Goal: Task Accomplishment & Management: Complete application form

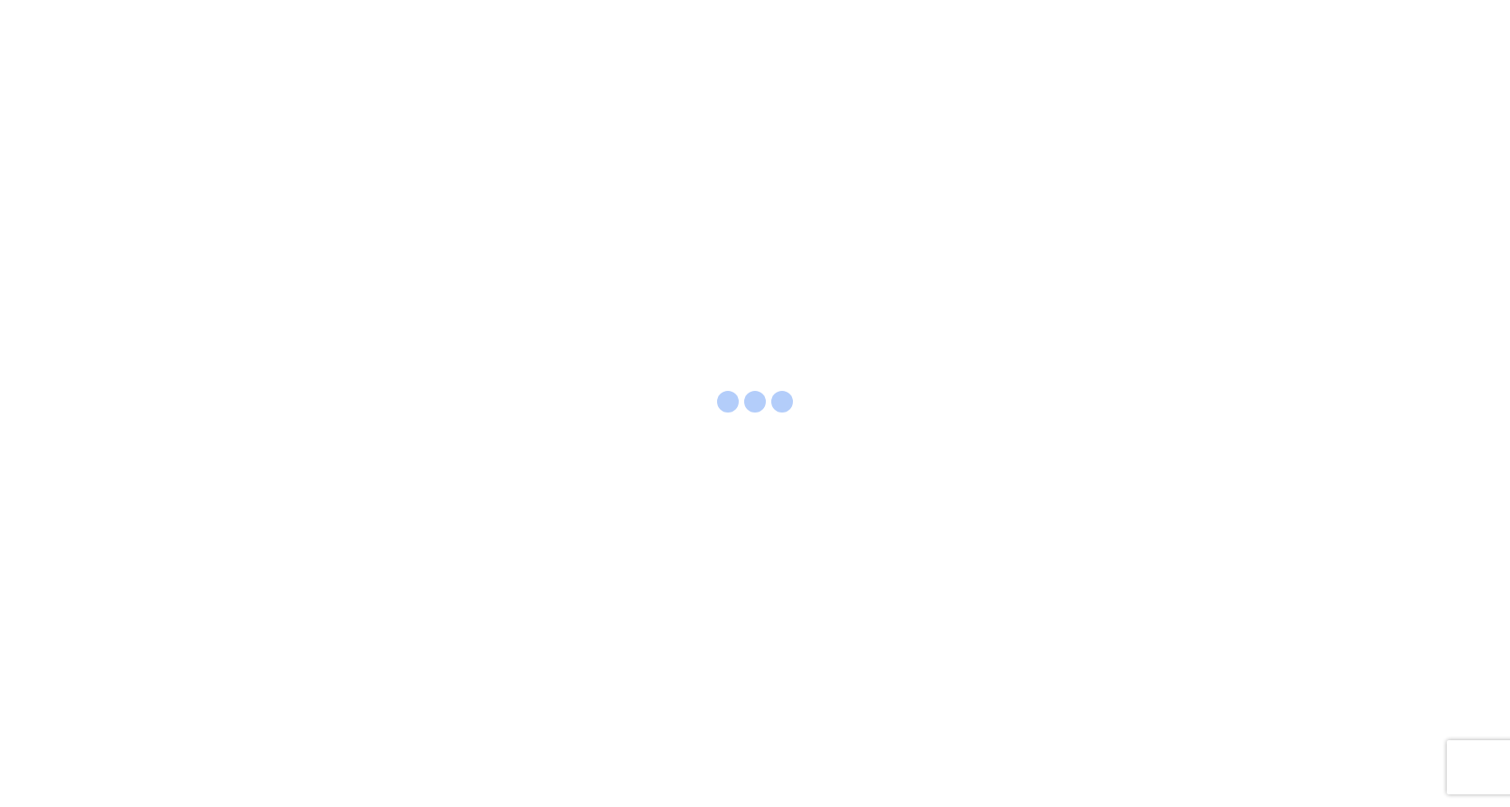
select select "FULL"
select select "LBS"
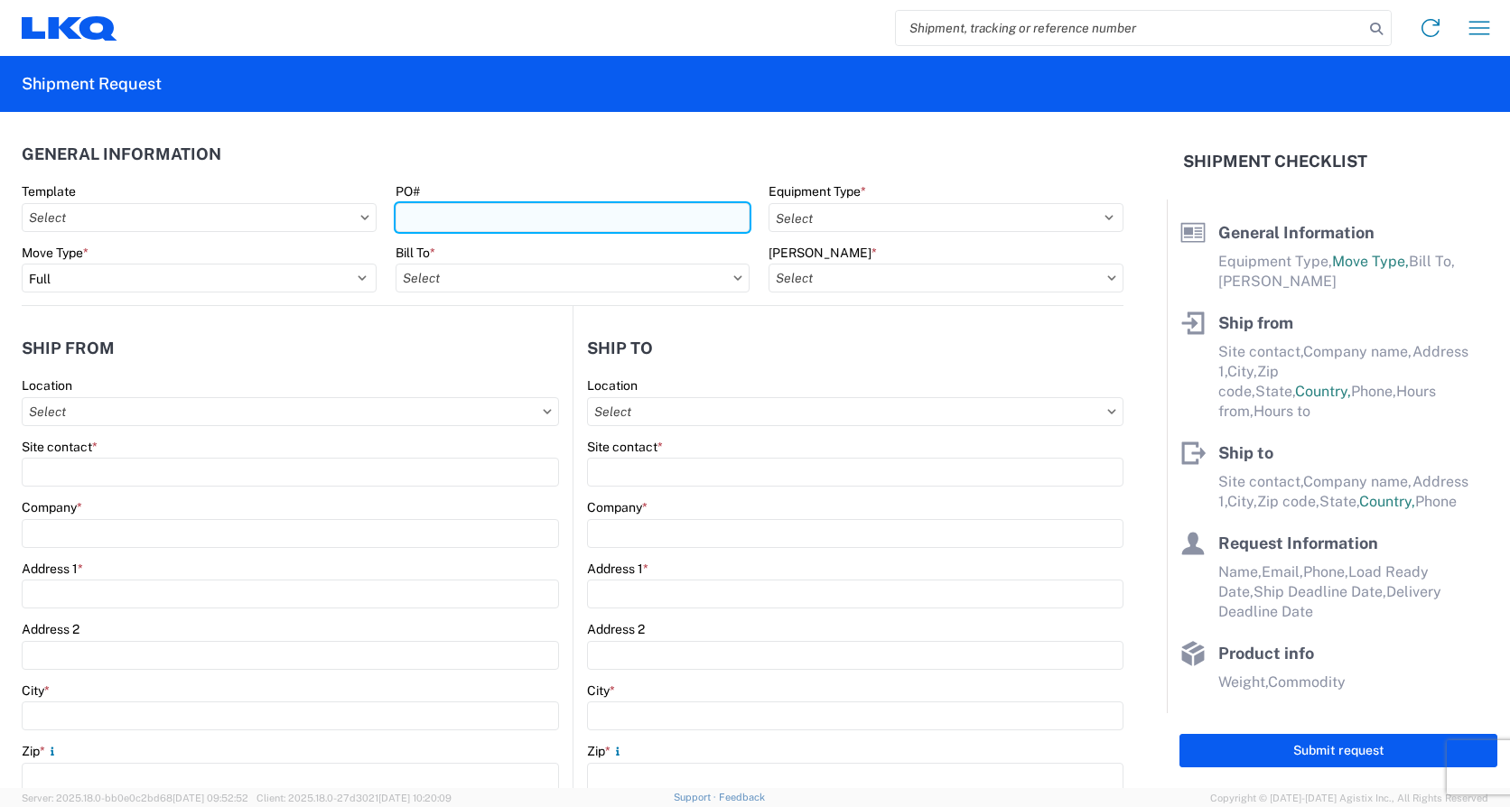
click at [452, 219] on input "PO#" at bounding box center [573, 217] width 355 height 29
type input "[PHONE_NUMBER]"
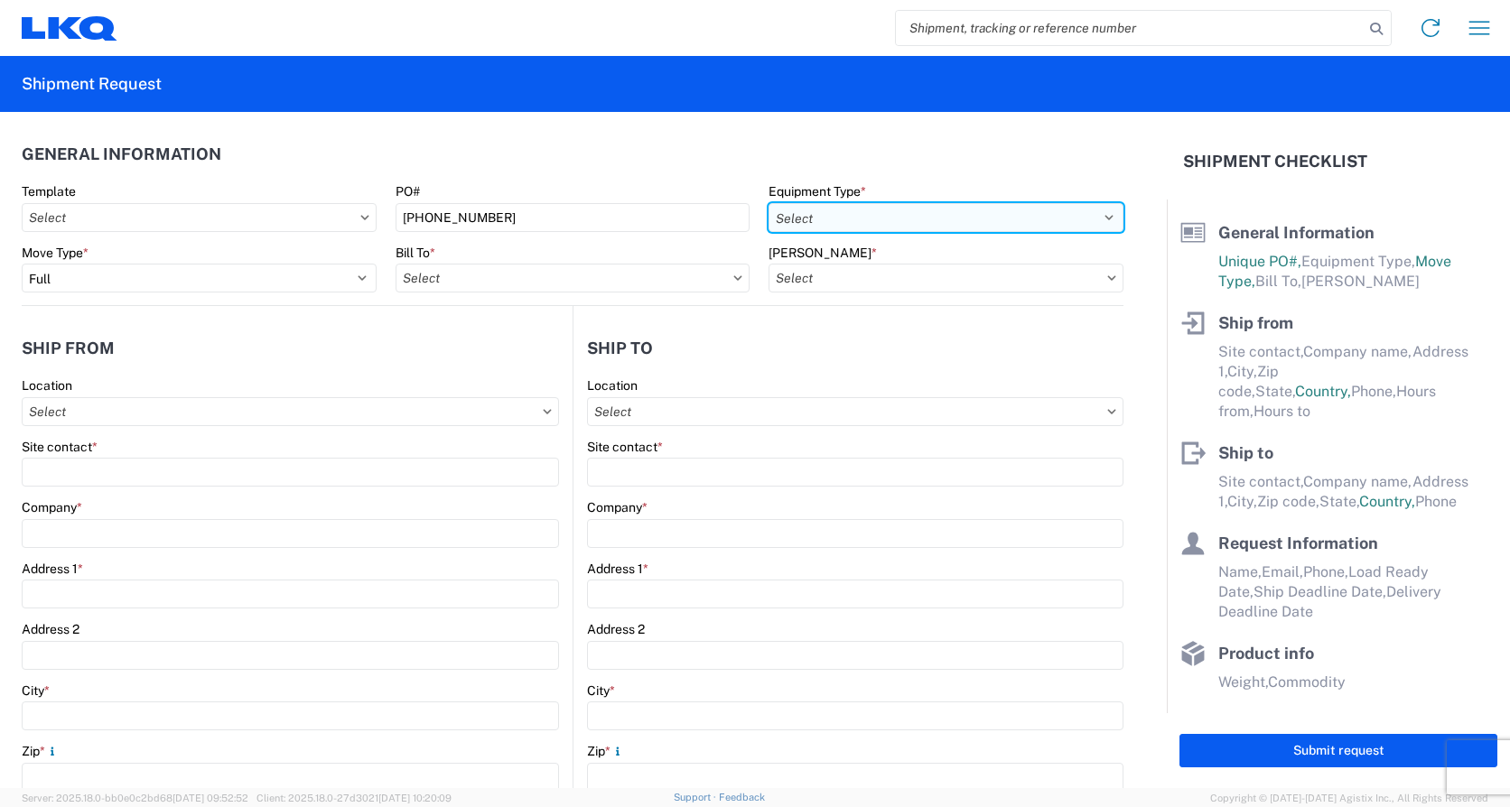
click at [1096, 217] on select "Select 53’ Dry Van Flatbed Dropdeck (van) Lowboy (flatbed) Rail" at bounding box center [946, 217] width 355 height 29
select select "STDV"
click at [769, 203] on select "Select 53’ Dry Van Flatbed Dropdeck (van) Lowboy (flatbed) Rail" at bounding box center [946, 217] width 355 height 29
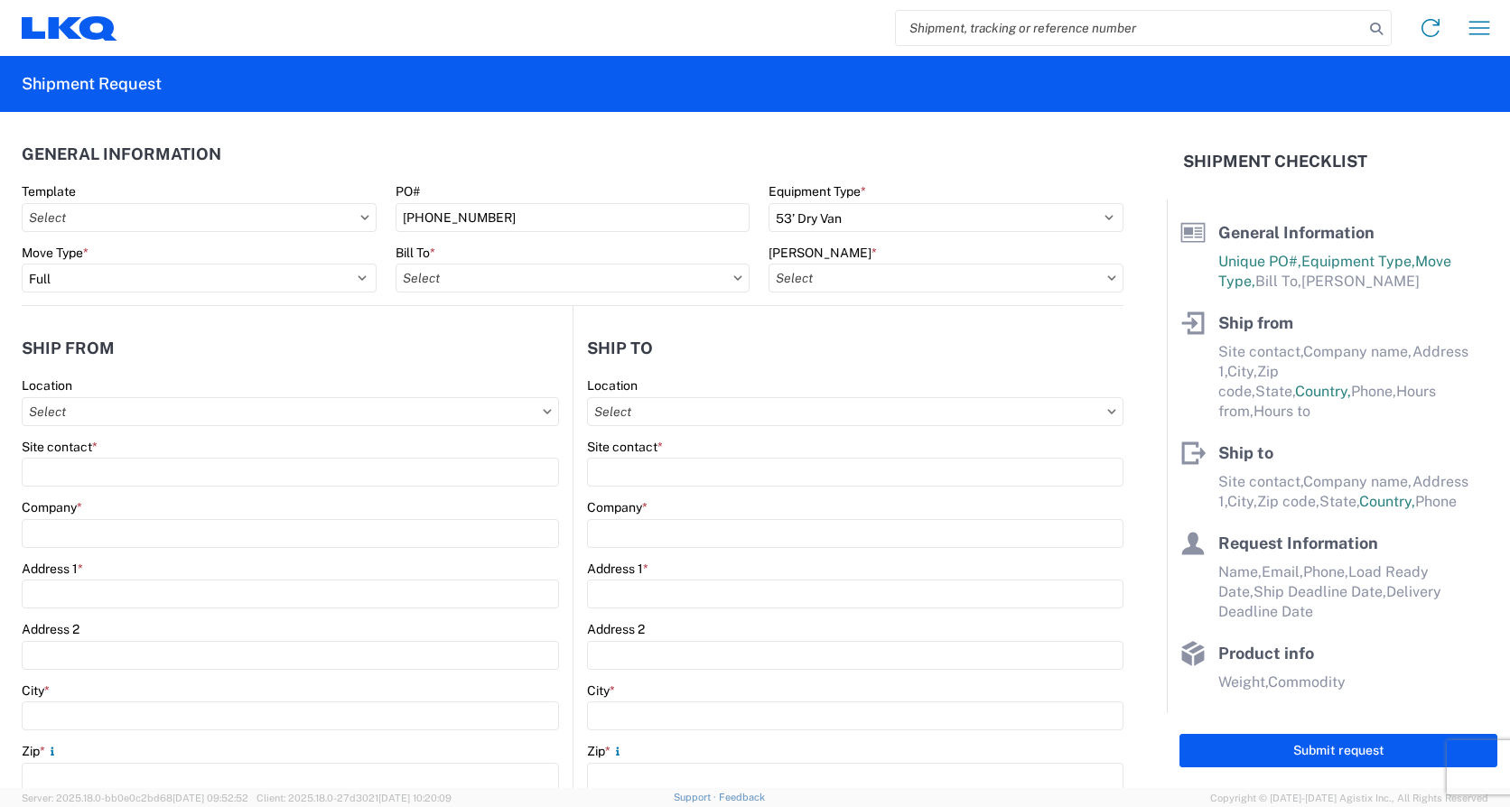
click at [733, 276] on icon at bounding box center [737, 277] width 9 height 5
click at [444, 281] on input "Bill To *" at bounding box center [573, 278] width 355 height 29
type input "1810"
click at [464, 359] on div "1810 - LKQ Heavy Duty Truck Core" at bounding box center [554, 358] width 316 height 29
type input "1810 - LKQ Heavy Duty Truck Core"
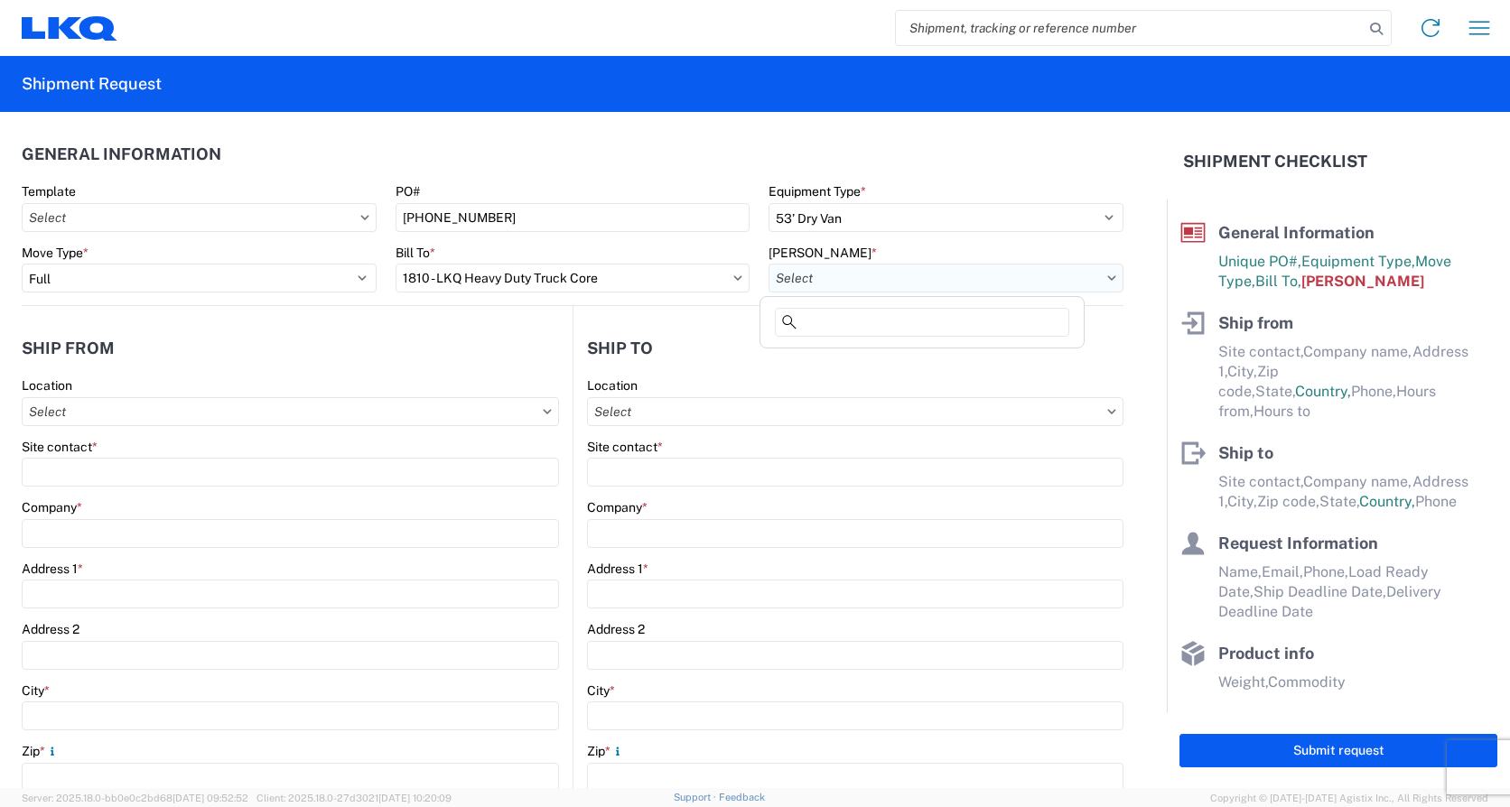
click at [853, 279] on input "[PERSON_NAME] *" at bounding box center [946, 278] width 355 height 29
click at [872, 356] on div "1810-1100-50180-0000 - 1810 Freight In - Heavy Truck" at bounding box center [925, 358] width 322 height 29
type input "1810-1100-50180-0000 - 1810 Freight In - Heavy Truck"
click at [149, 415] on input "Location" at bounding box center [290, 411] width 537 height 29
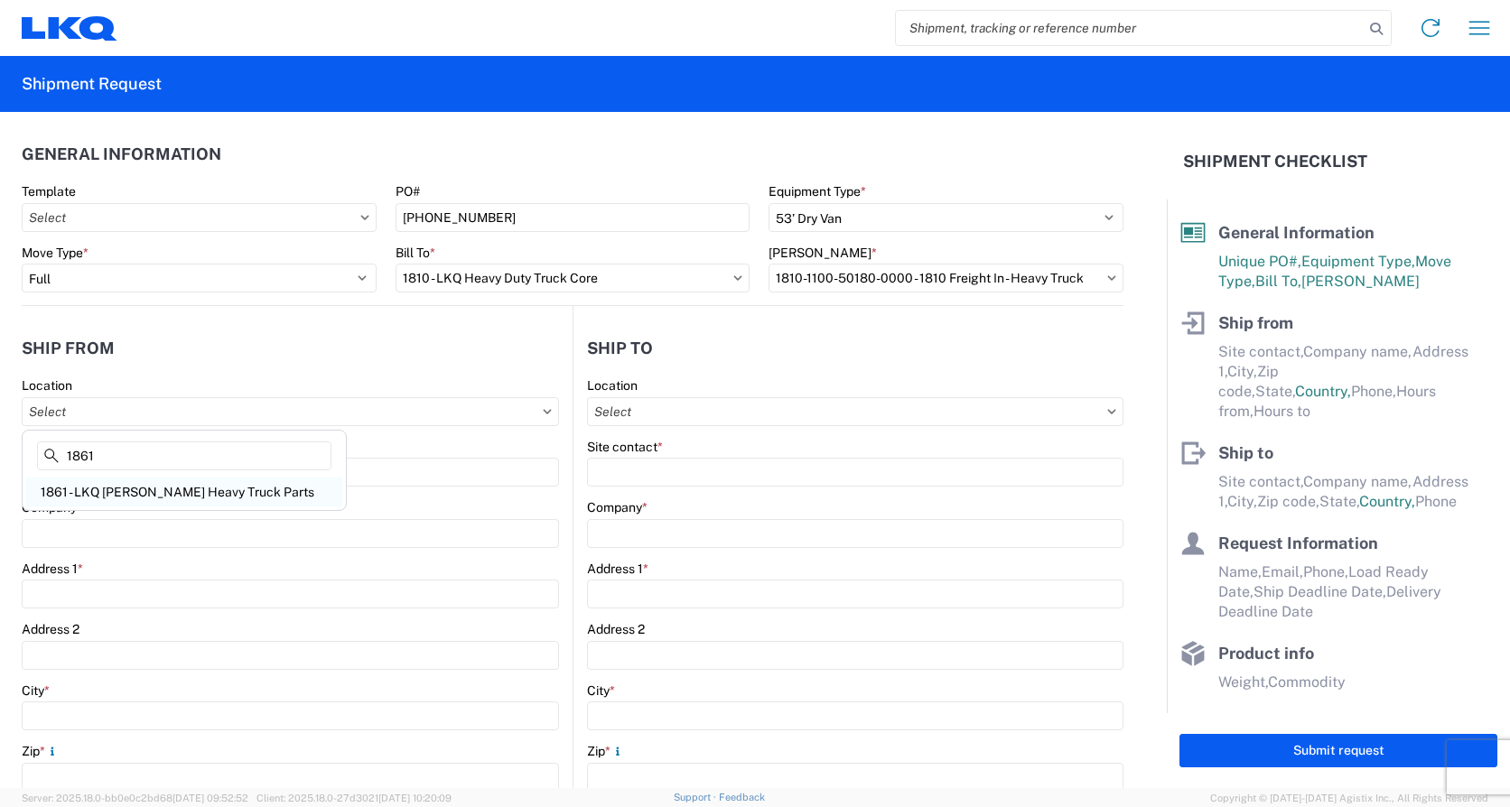
type input "1861"
click at [119, 496] on div "1861 - LKQ [PERSON_NAME] Heavy Truck Parts" at bounding box center [184, 492] width 316 height 29
type input "1861 - LKQ [PERSON_NAME] Heavy Truck Parts"
type input "LKQ Corporation"
type input "[STREET_ADDRESS]"
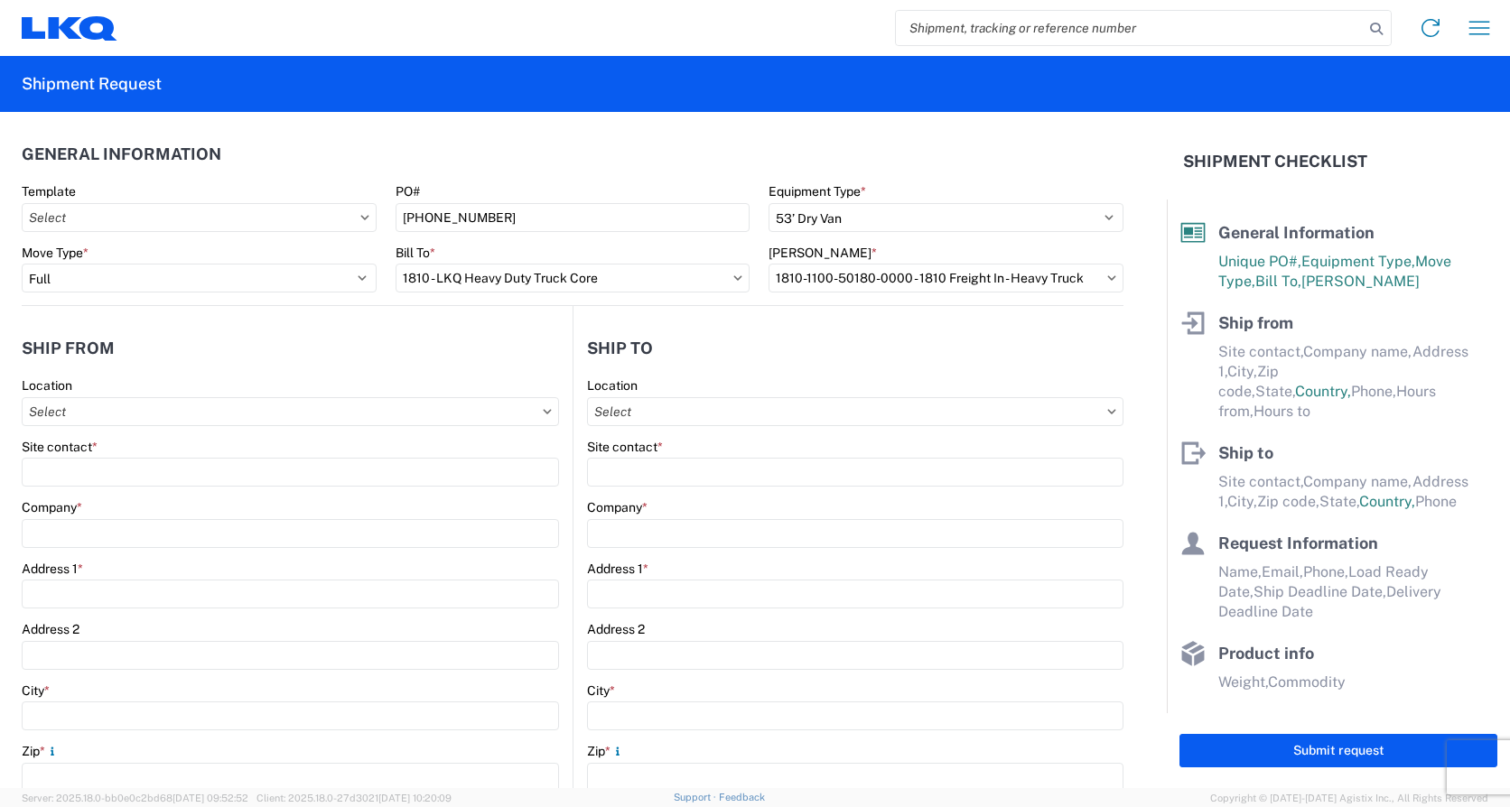
type input "[GEOGRAPHIC_DATA]"
type input "30601"
select select "GA"
select select "US"
type input "[PHONE_NUMBER] EXT.227"
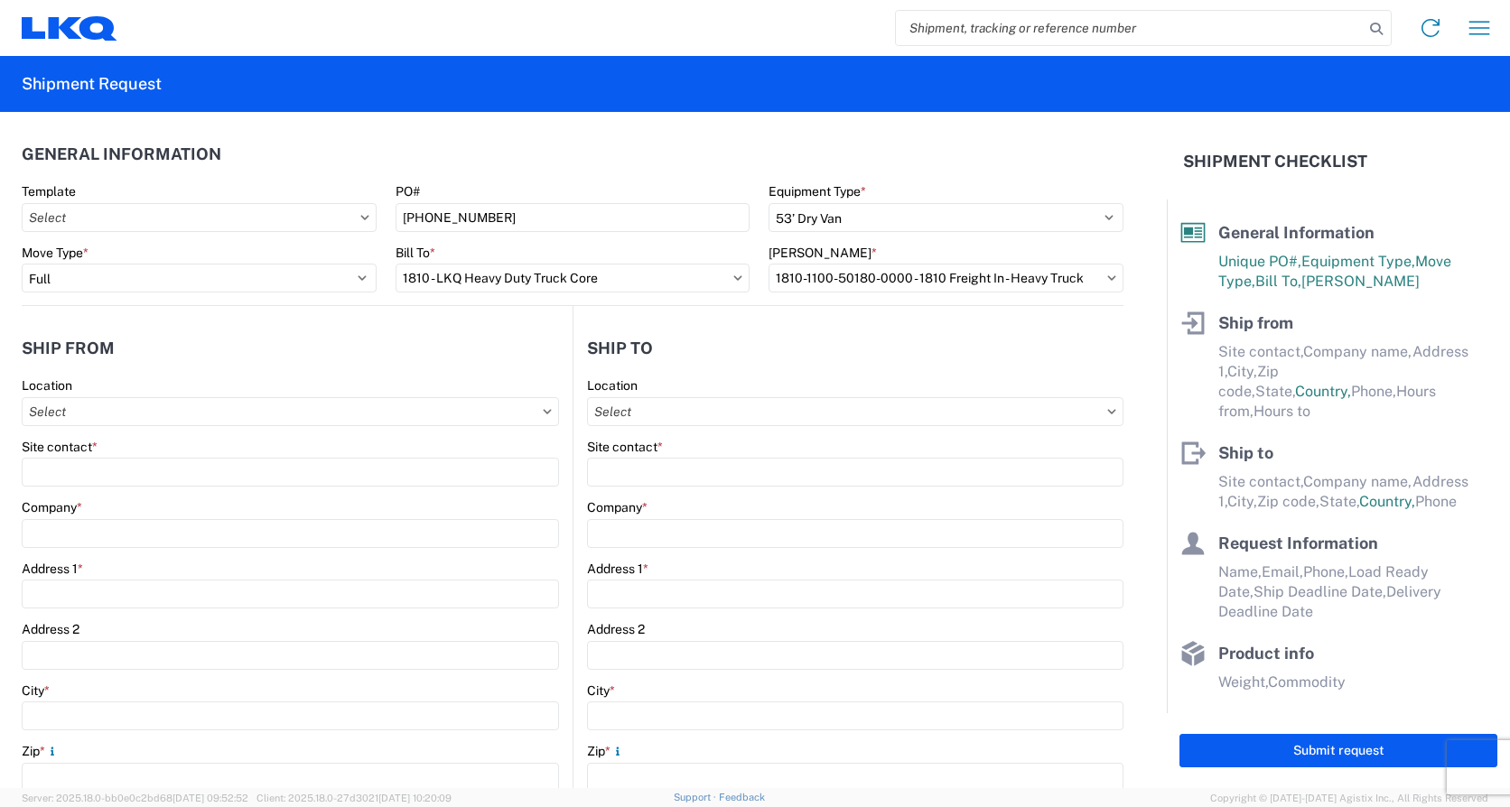
type input "07:00"
type input "17:00"
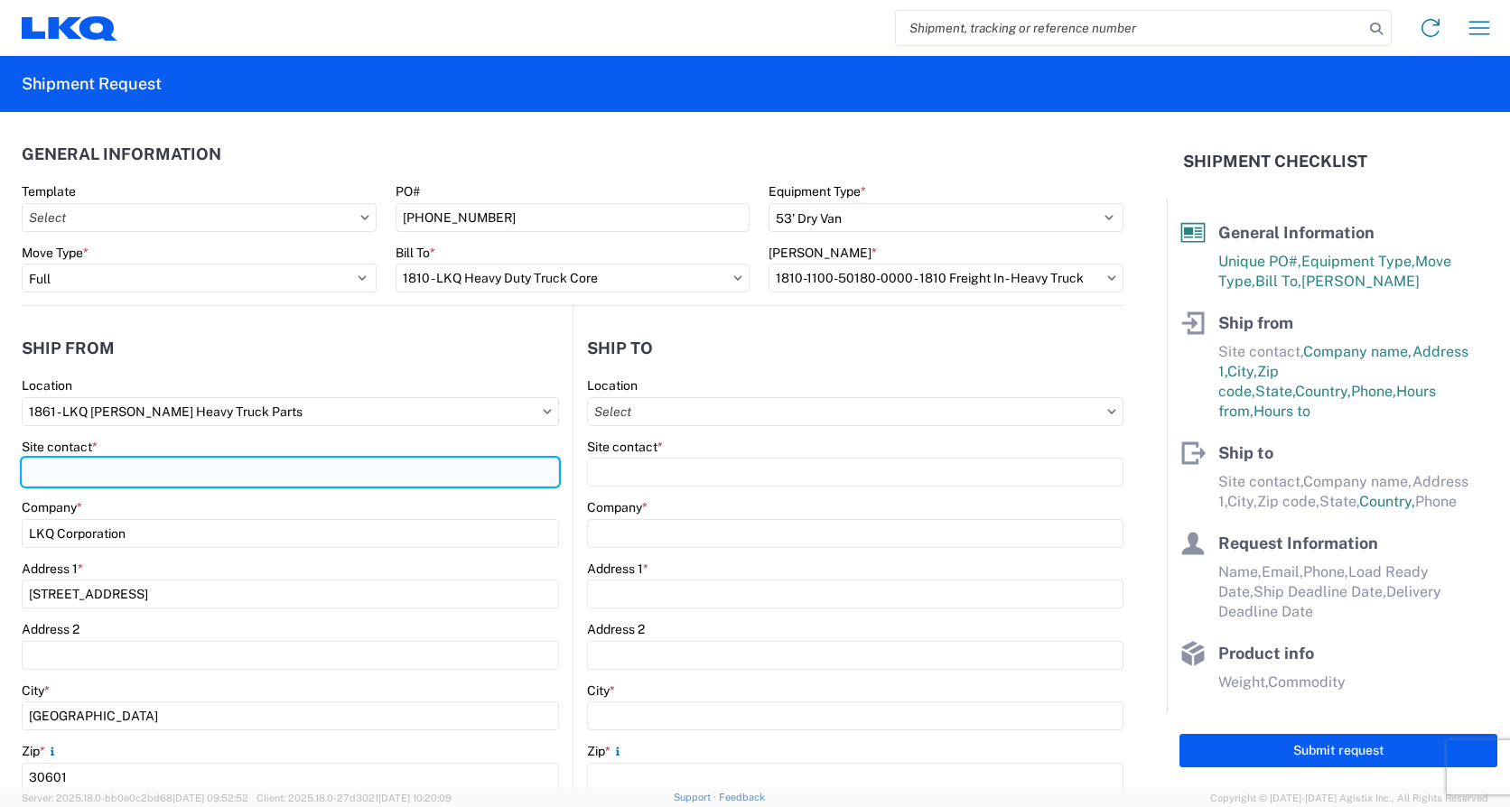
click at [78, 472] on input "Site contact *" at bounding box center [290, 472] width 537 height 29
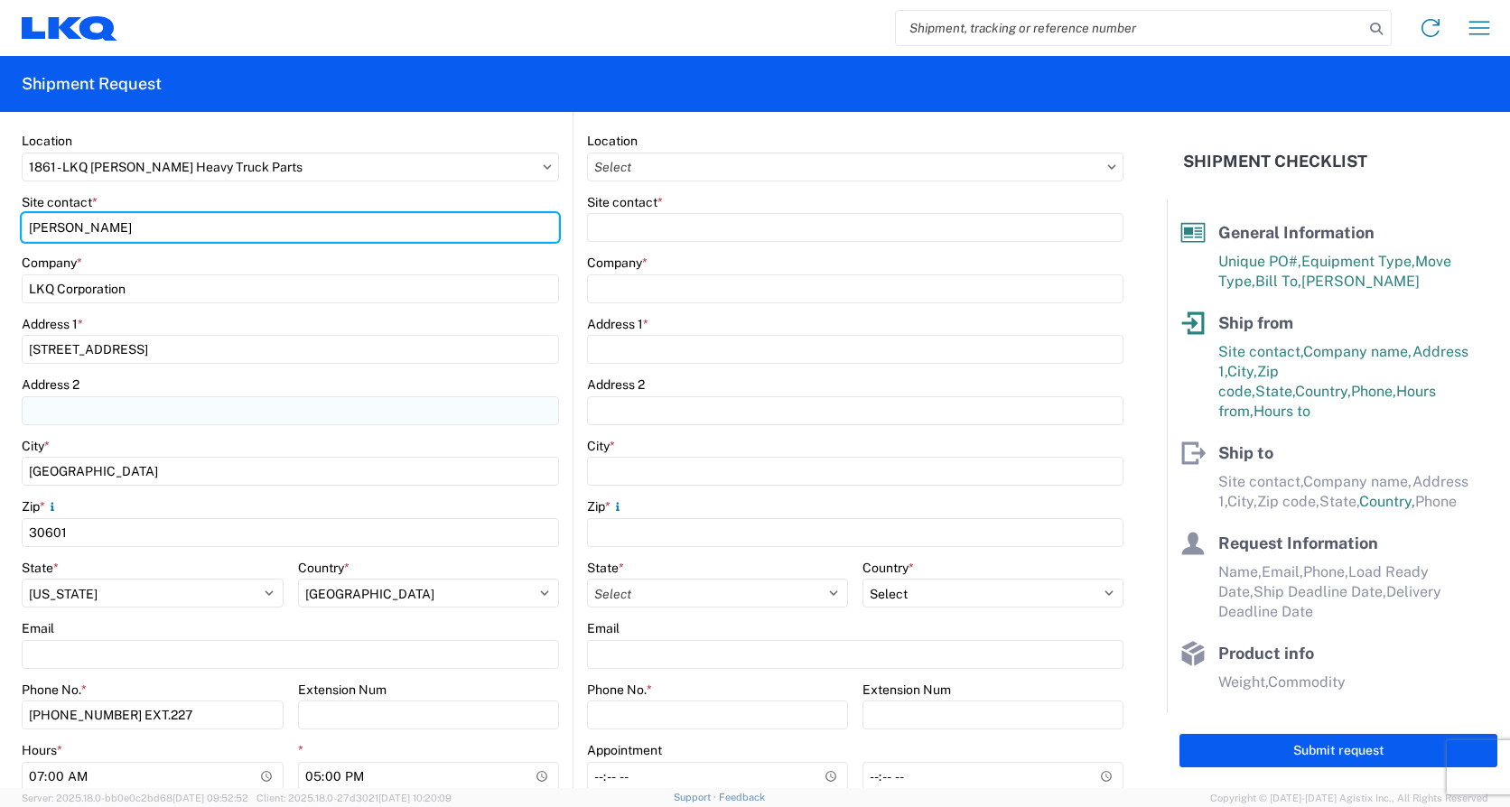
scroll to position [271, 0]
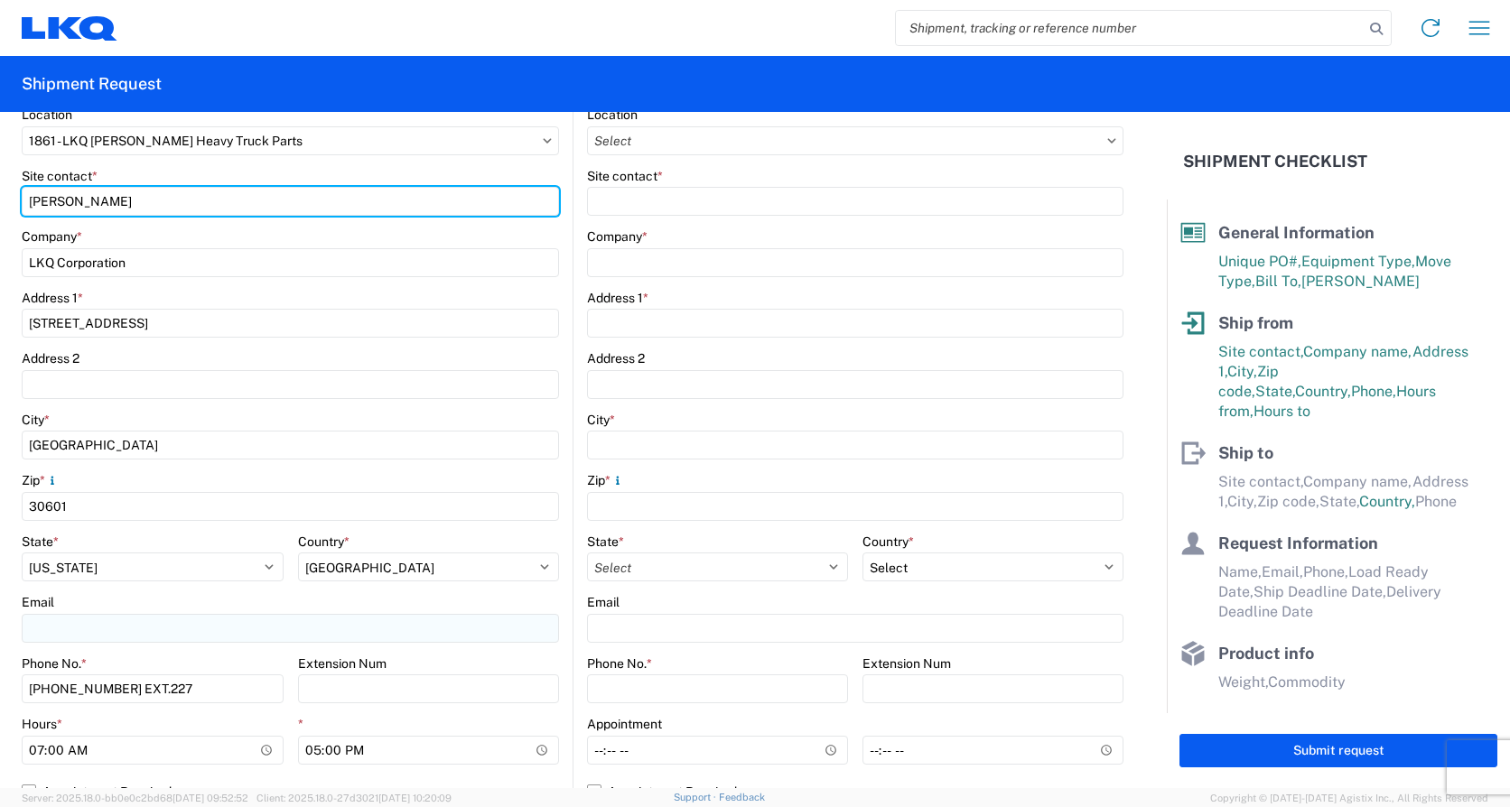
type input "[PERSON_NAME]"
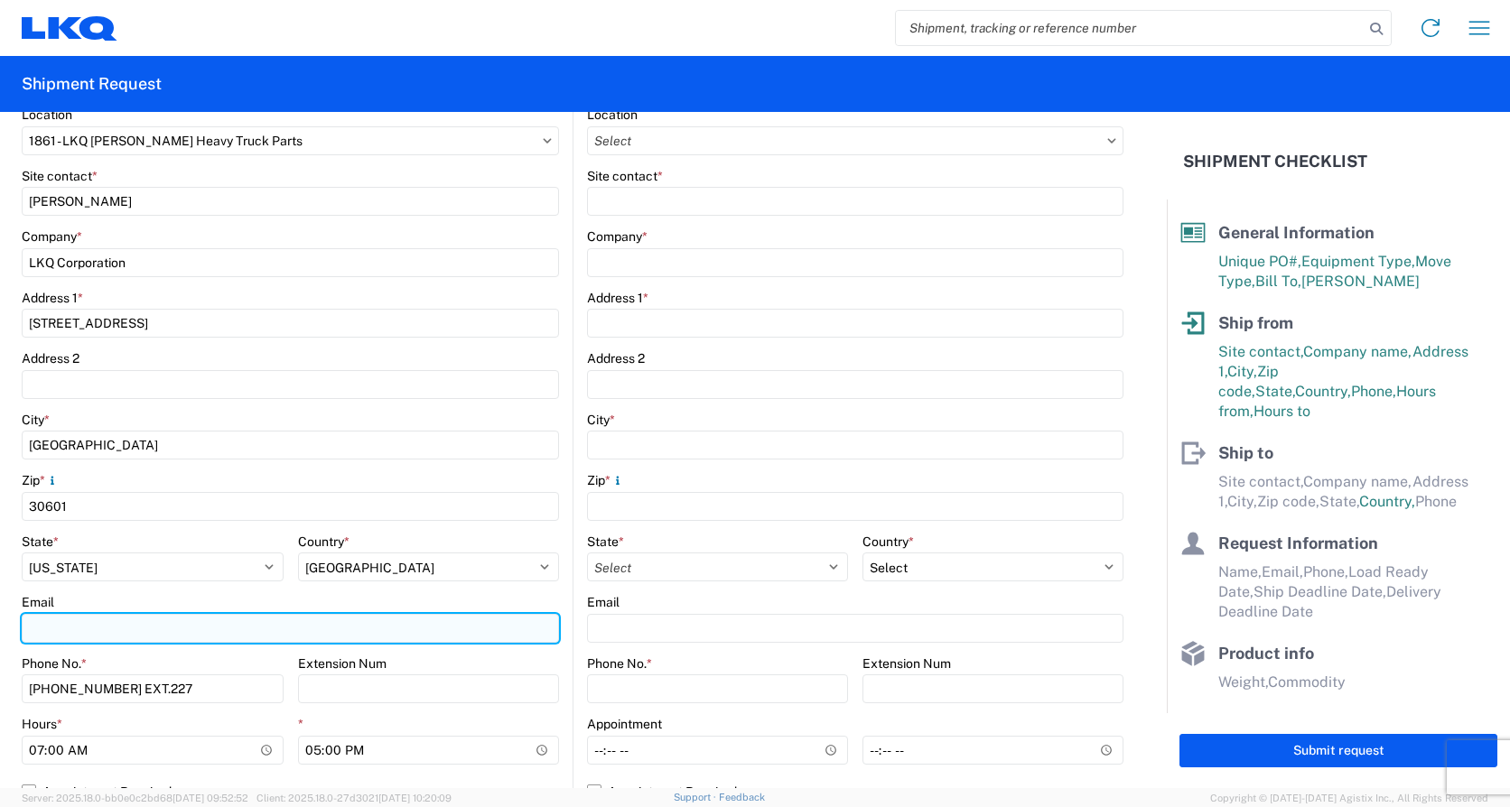
click at [71, 627] on input "Email" at bounding box center [290, 628] width 537 height 29
drag, startPoint x: 53, startPoint y: 625, endPoint x: -22, endPoint y: 629, distance: 75.0
click at [0, 629] on html "Home Shipment request Shipment tracking Shipment Request General Information Te…" at bounding box center [755, 403] width 1510 height 807
paste input "[EMAIL_ADDRESS][DOMAIN_NAME]"
type input "[EMAIL_ADDRESS][DOMAIN_NAME]"
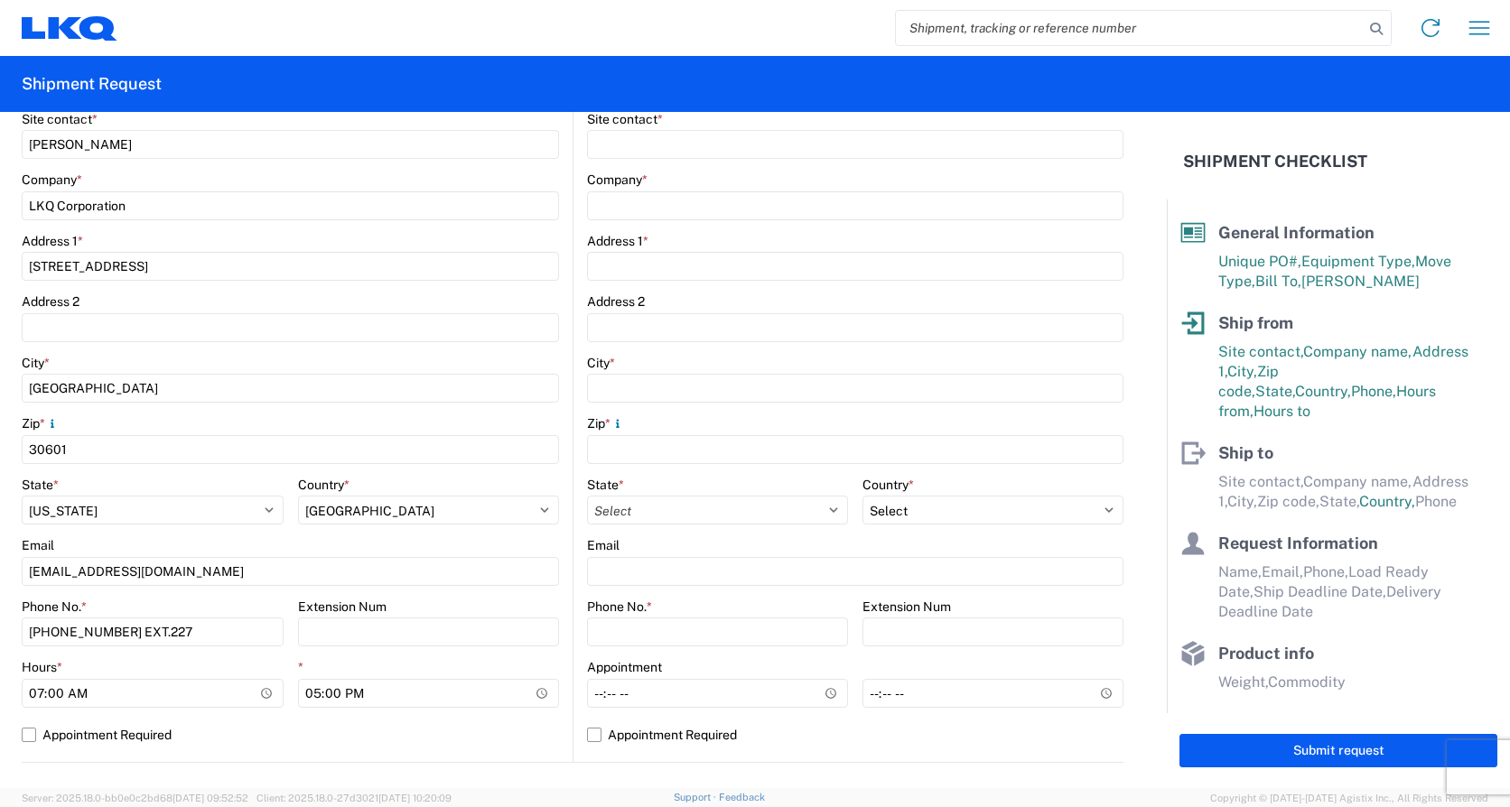
scroll to position [361, 0]
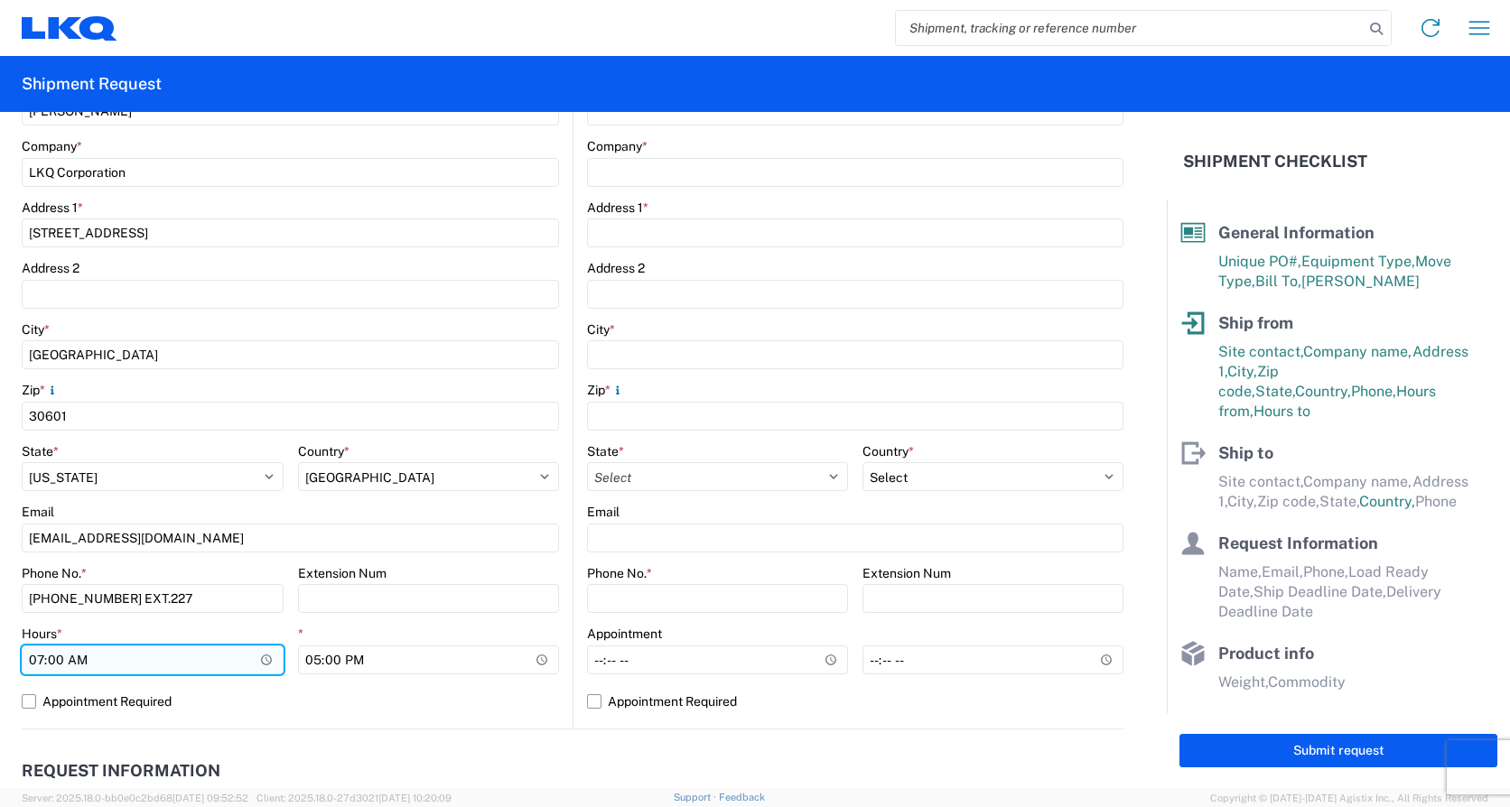
click at [37, 660] on input "07:00" at bounding box center [153, 660] width 262 height 29
type input "08:00"
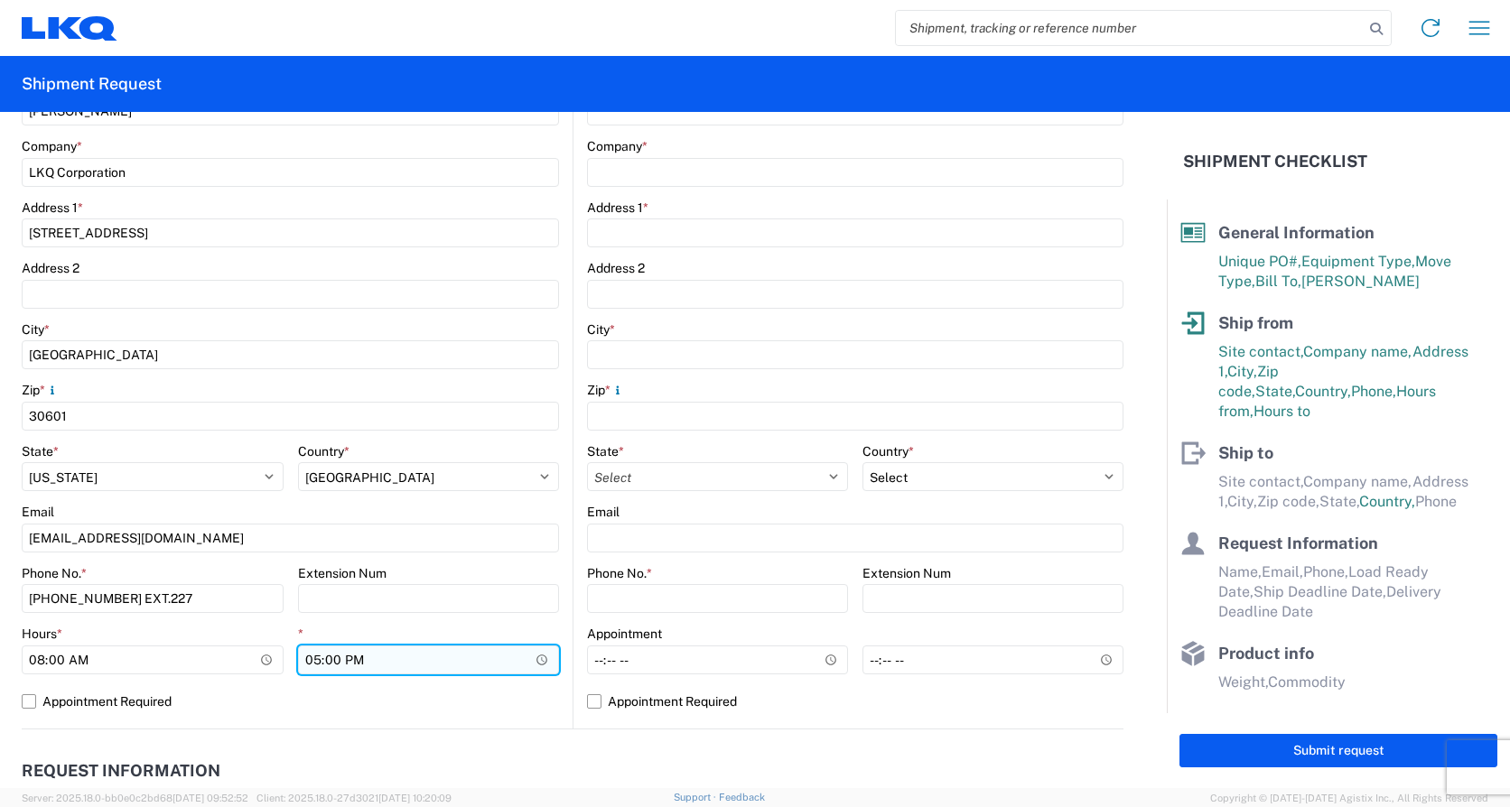
click at [314, 660] on input "17:00" at bounding box center [429, 660] width 262 height 29
type input "15:00"
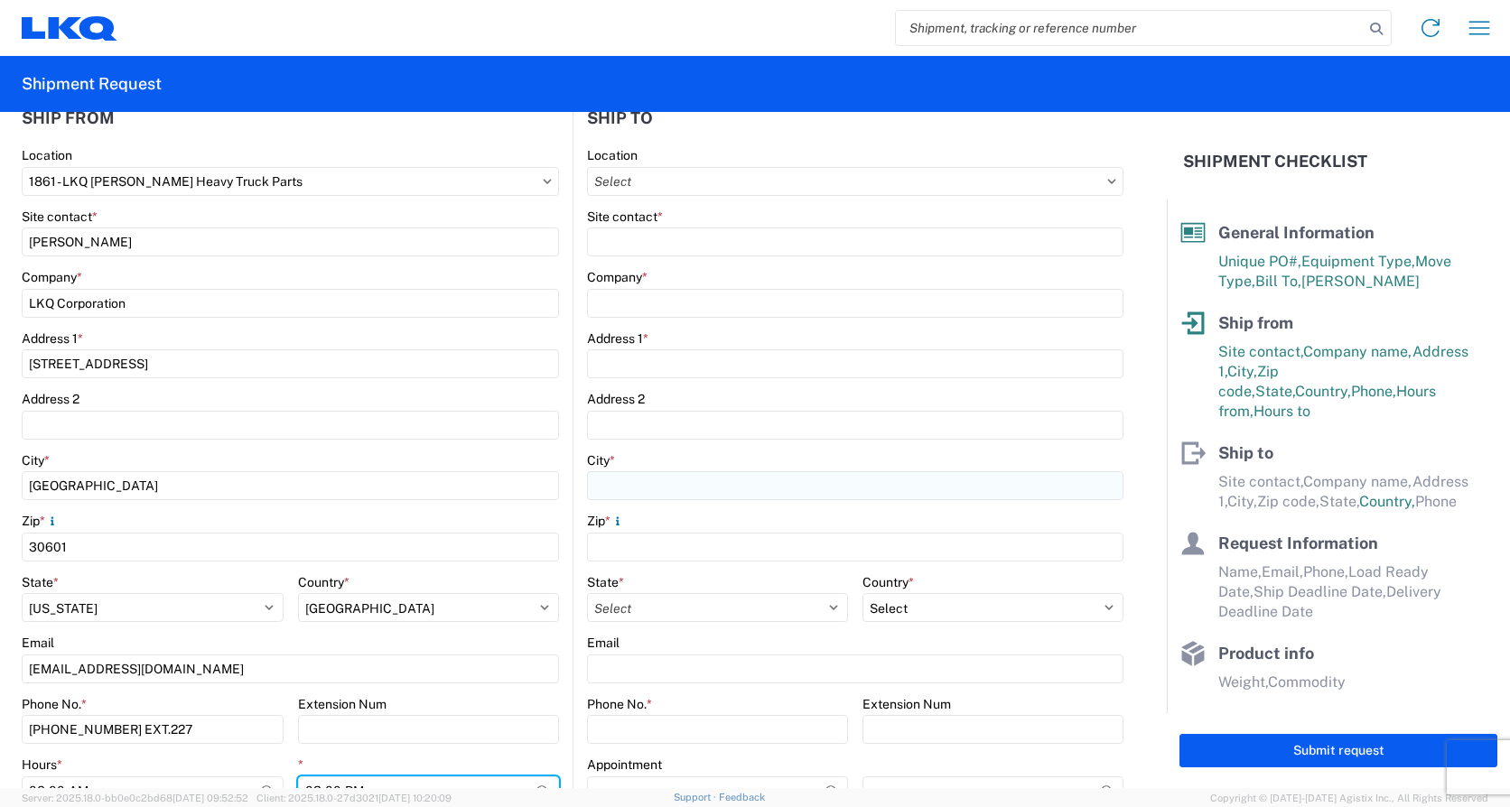
scroll to position [0, 0]
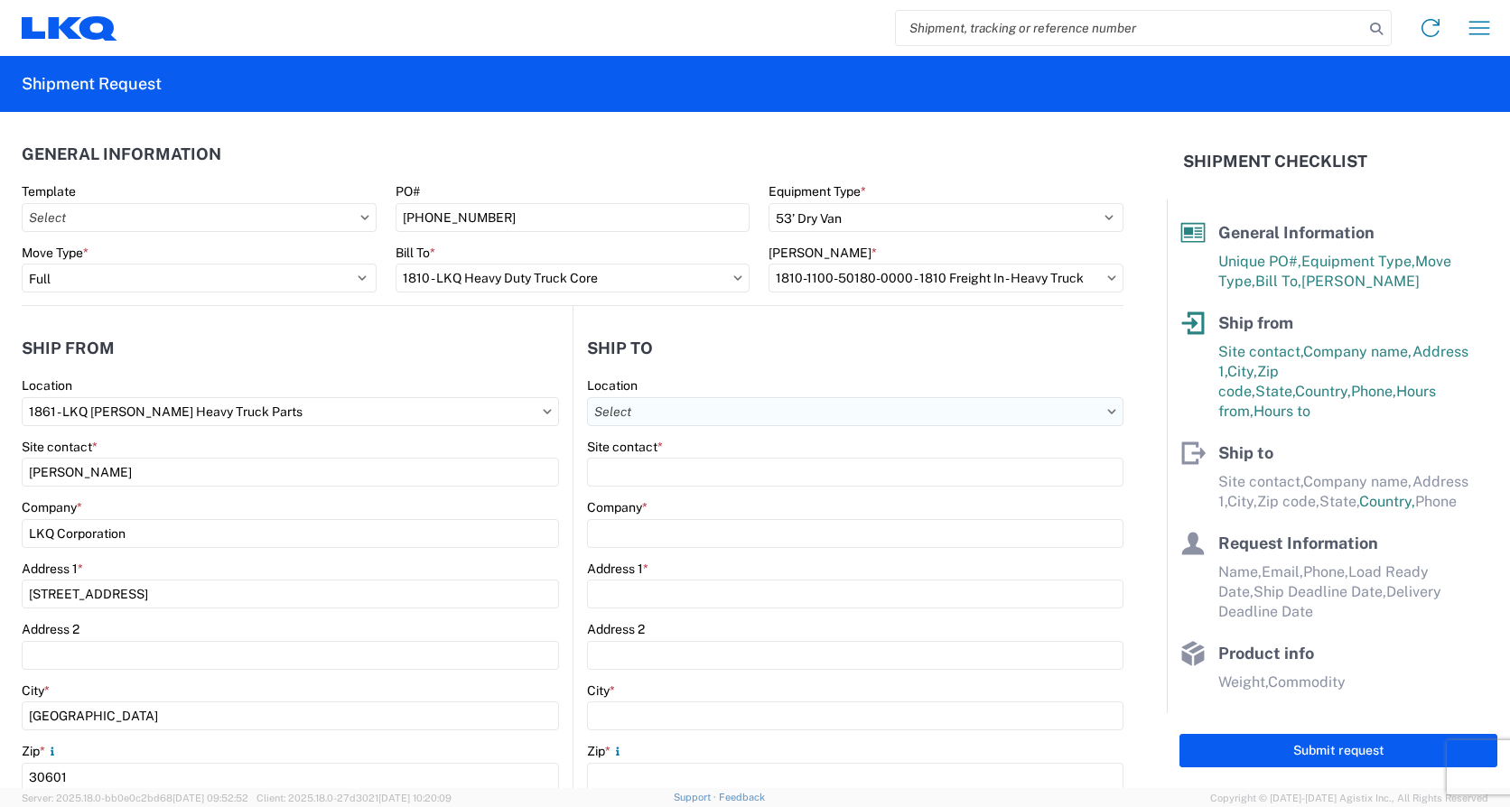
click at [628, 410] on input "Location" at bounding box center [855, 411] width 536 height 29
type input "1810"
click at [703, 495] on div "1810 - LKQ Heavy Duty Truck Core" at bounding box center [743, 492] width 316 height 29
type input "1810 - LKQ Heavy Duty Truck Core"
type input "LKQ Corporation"
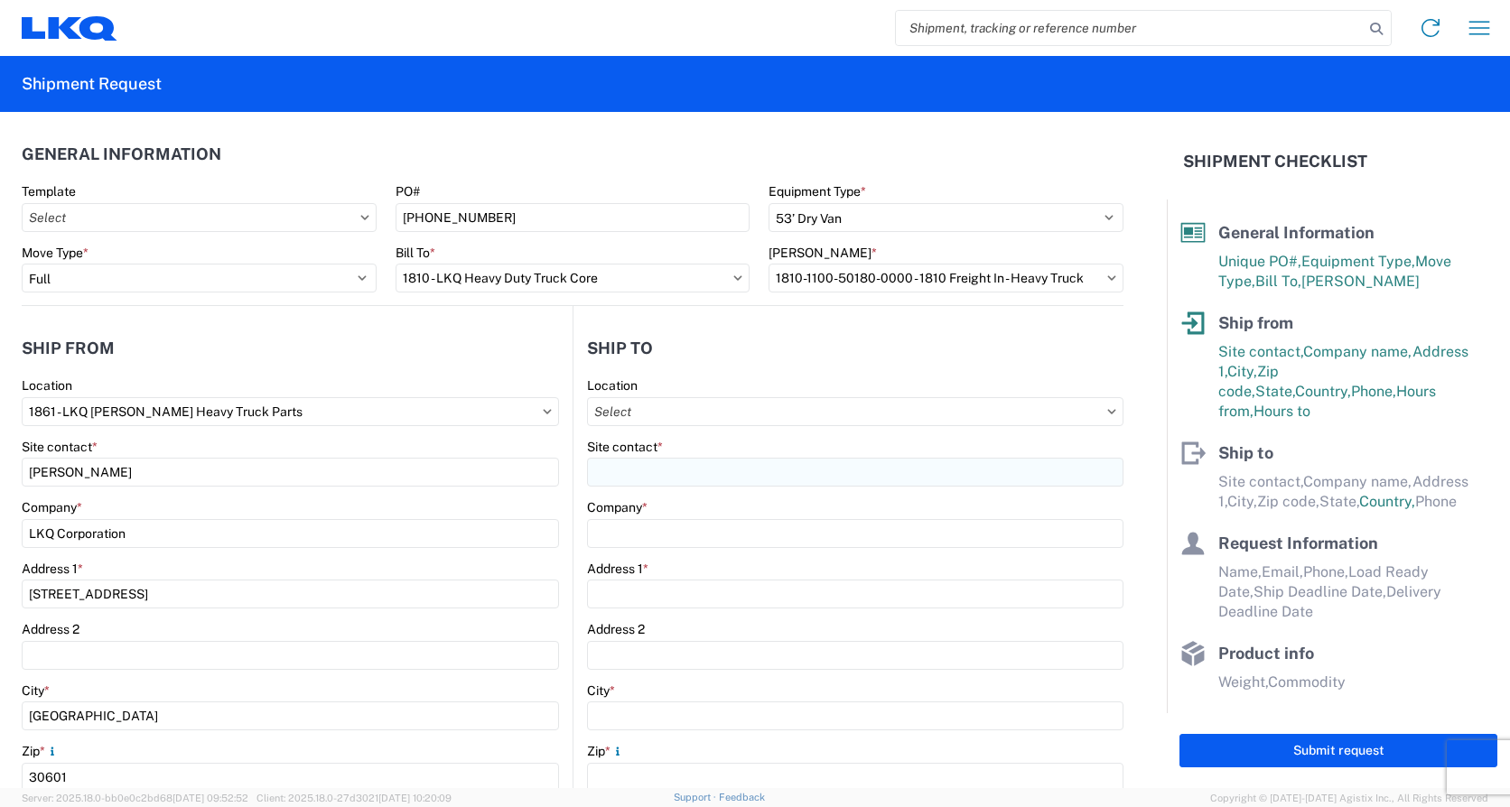
type input "[STREET_ADDRESS]"
type input "Lansing"
type input "60438"
select select "US"
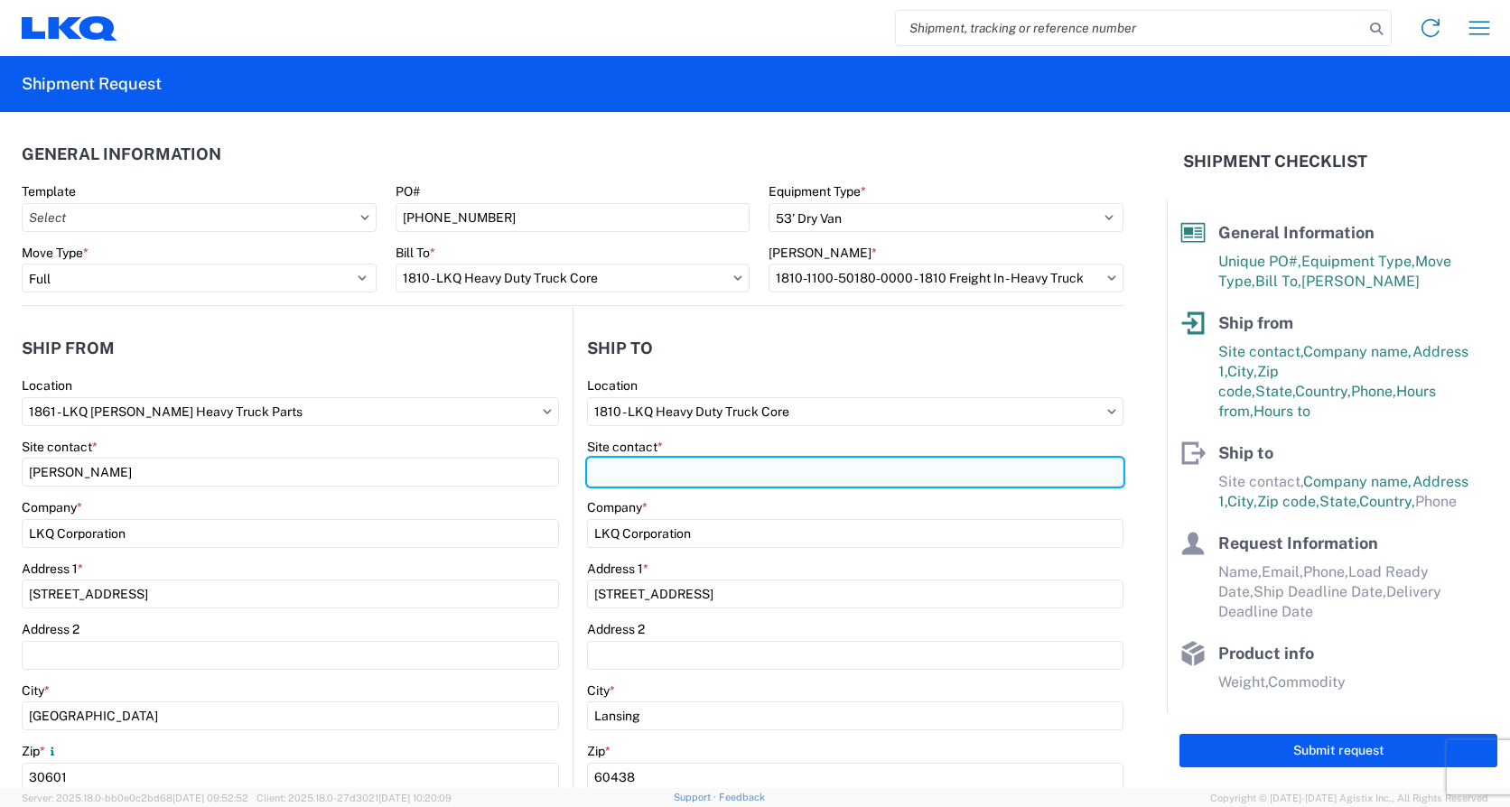
click at [652, 475] on input "Site contact *" at bounding box center [855, 472] width 536 height 29
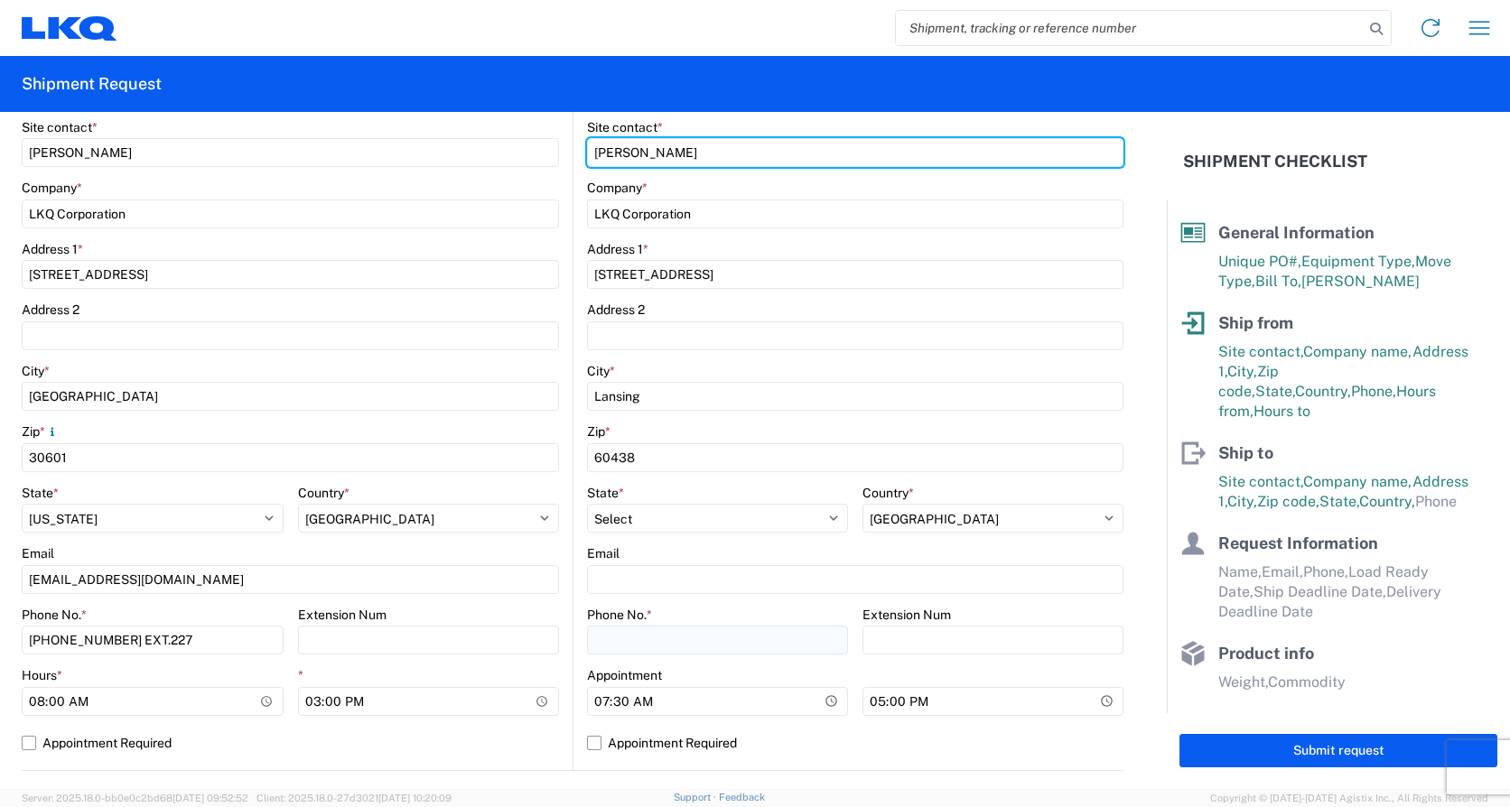
scroll to position [361, 0]
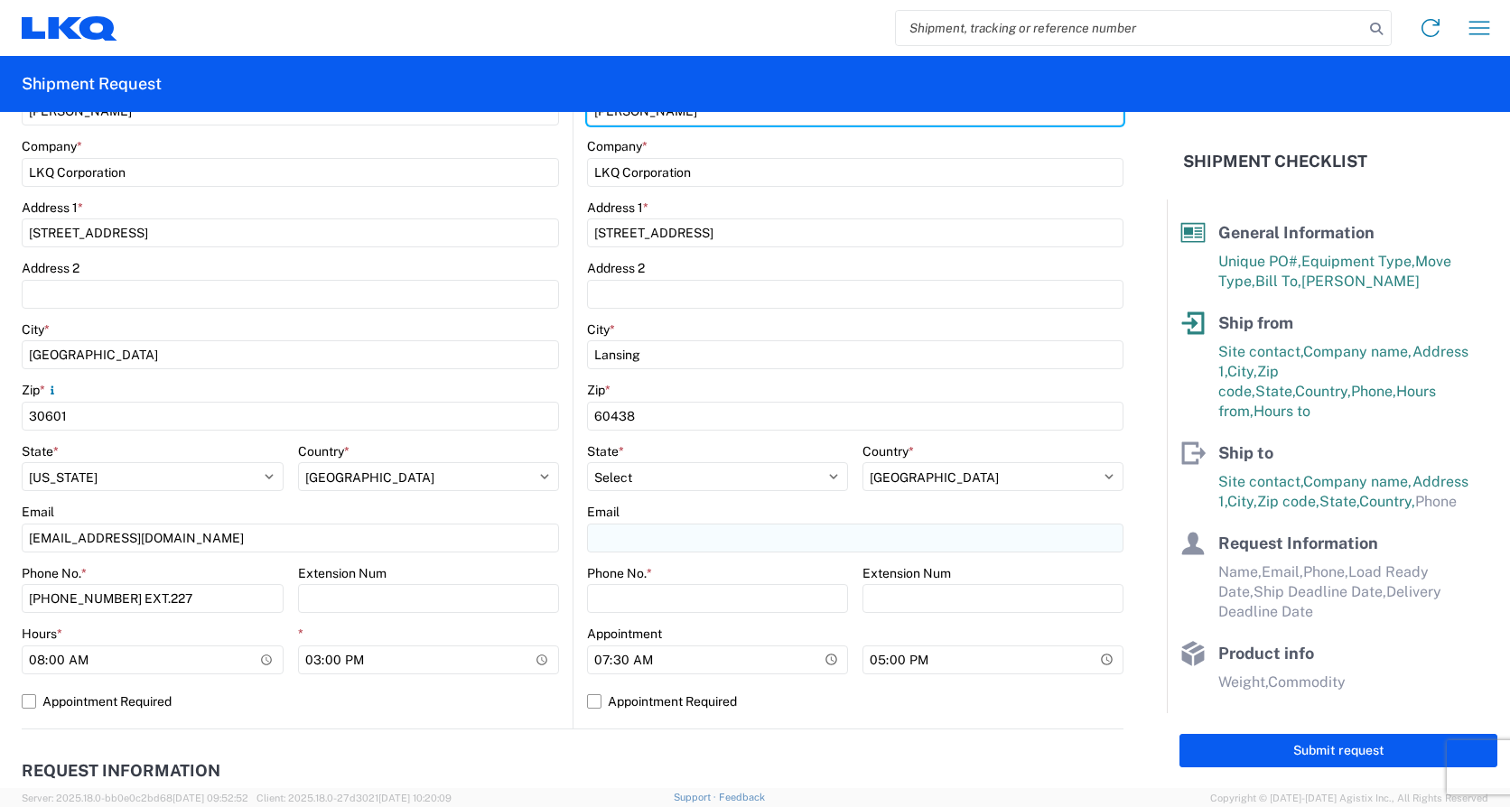
type input "[PERSON_NAME]"
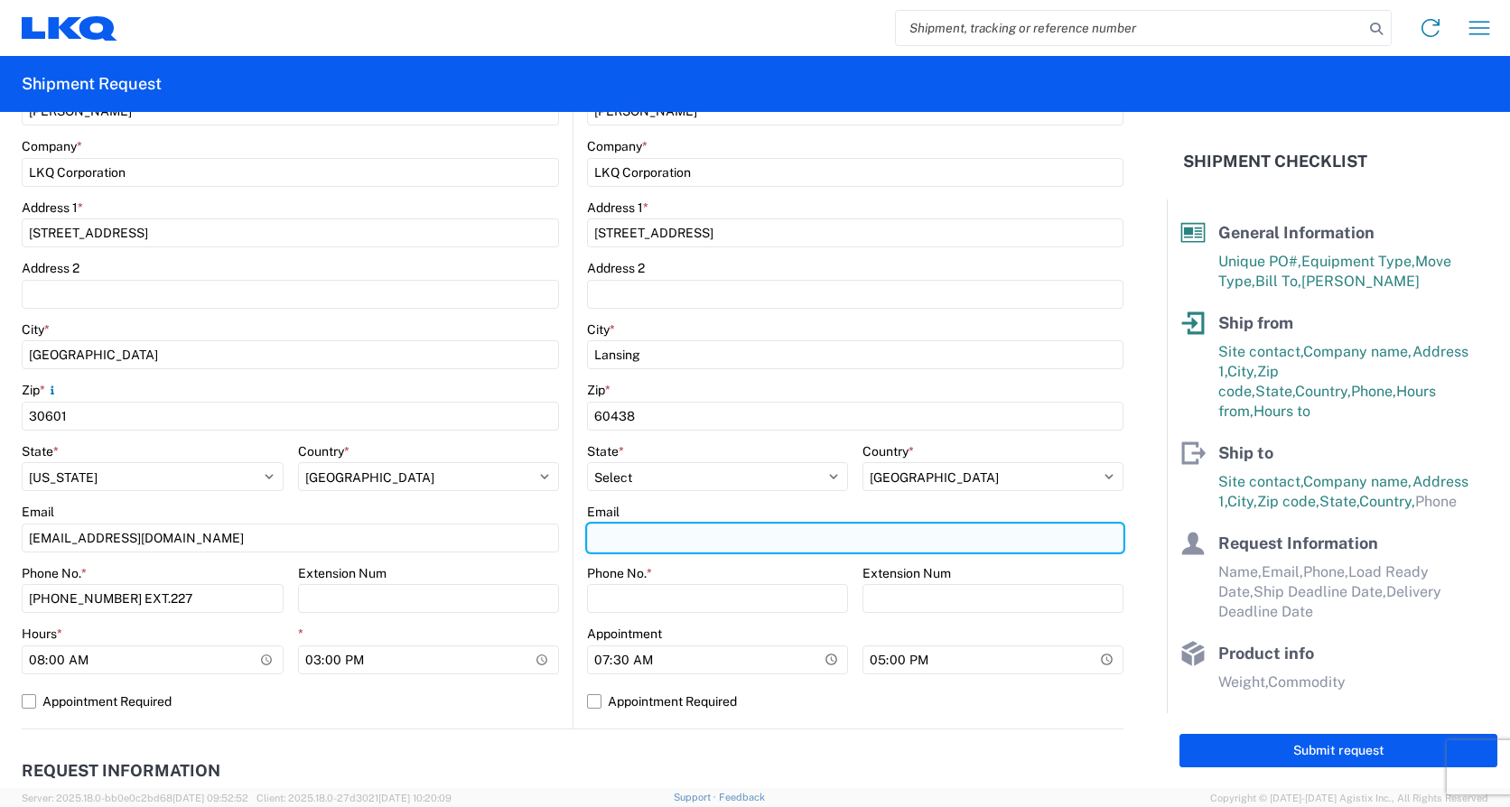
click at [596, 533] on input "Email" at bounding box center [855, 538] width 536 height 29
type input "[EMAIL_ADDRESS][DOMAIN_NAME]"
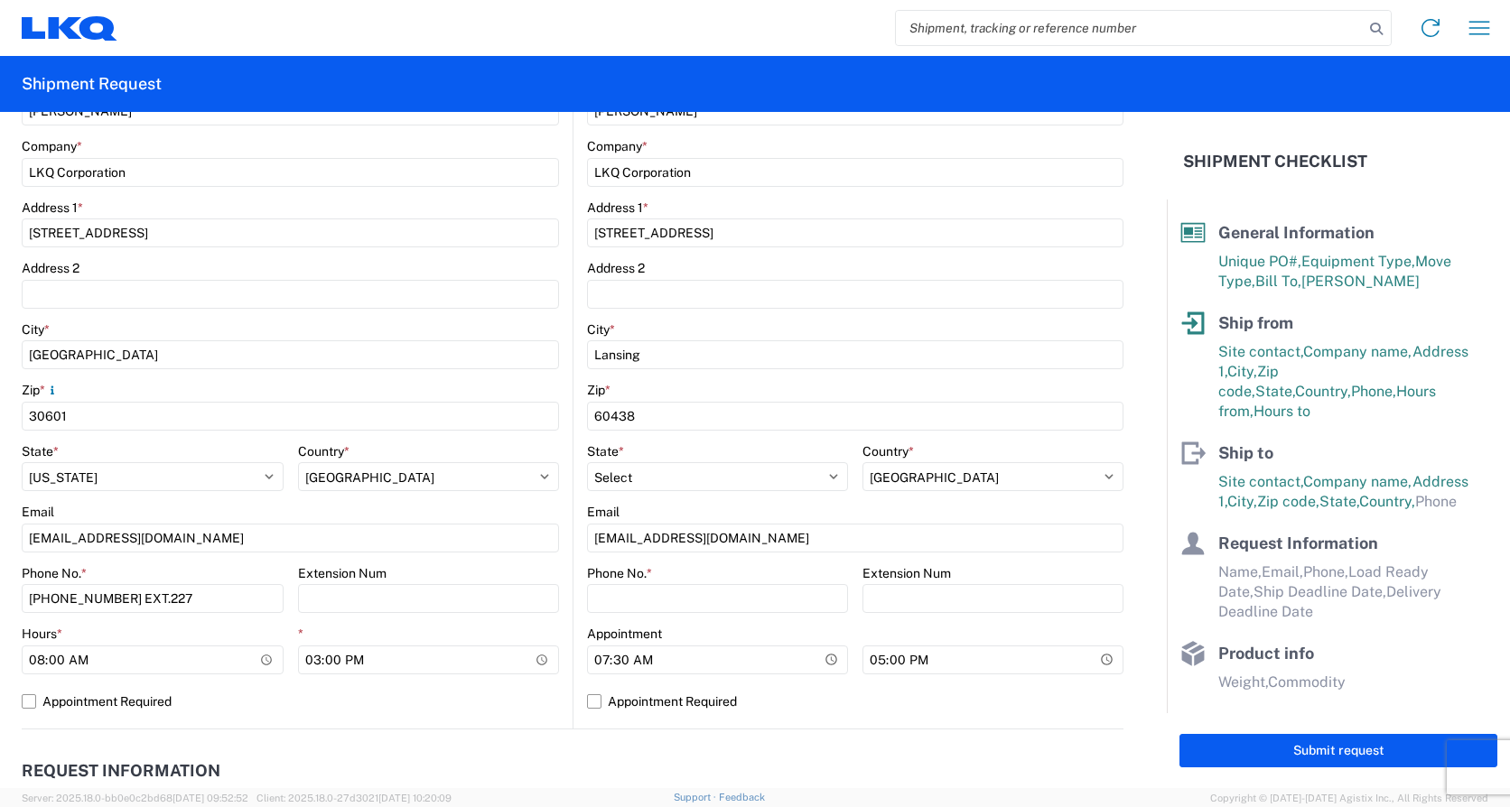
click at [553, 725] on main "1861 Location 1861 - LKQ [PERSON_NAME] Heavy Truck Parts Site contact * [PERSON…" at bounding box center [297, 372] width 551 height 713
click at [622, 598] on input "Phone No. *" at bounding box center [717, 598] width 261 height 29
type input "7084416512"
click at [526, 715] on label "Appointment Required" at bounding box center [290, 701] width 537 height 29
click at [0, 0] on input "Appointment Required" at bounding box center [0, 0] width 0 height 0
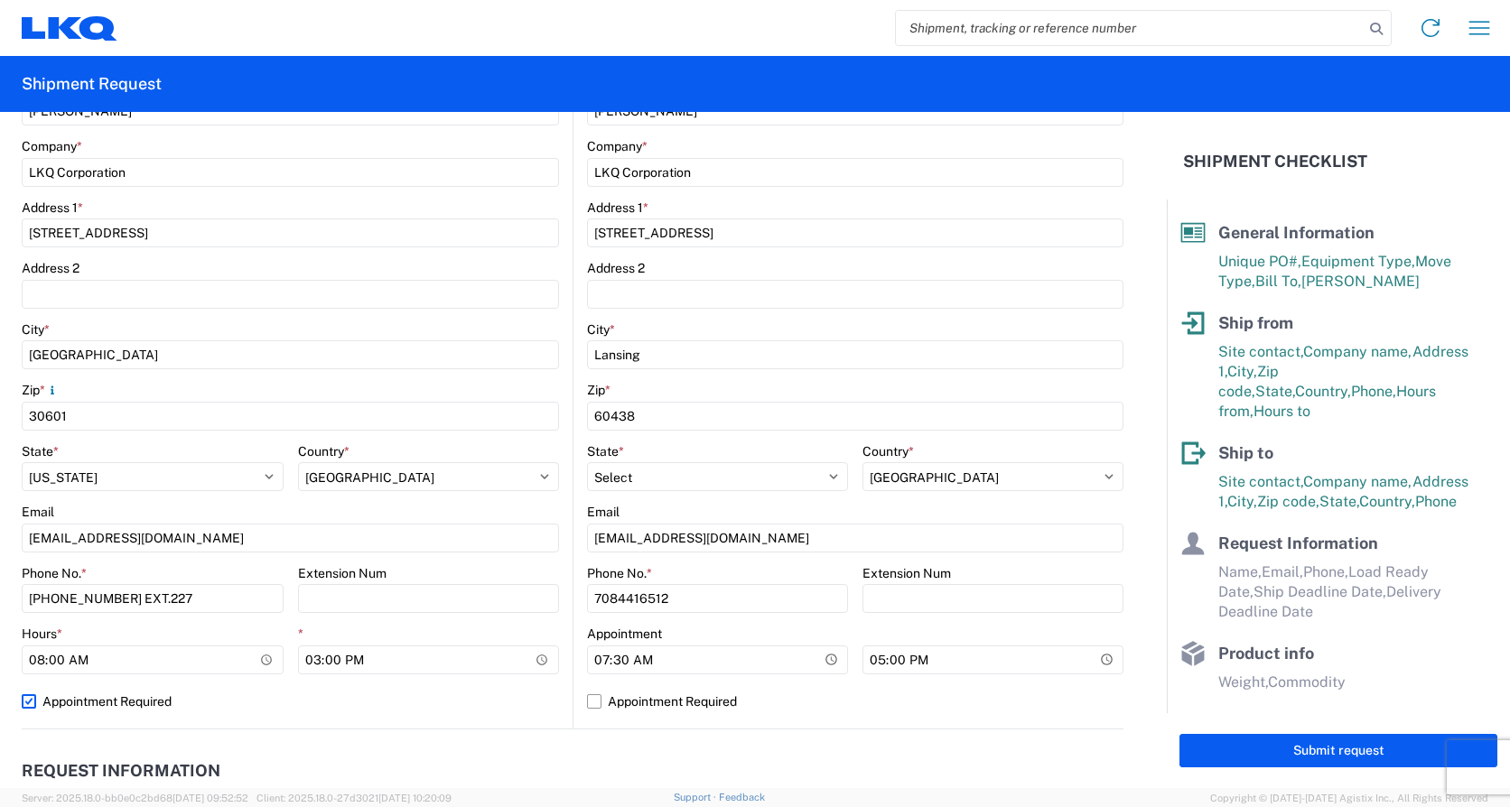
select select "GA"
select select "US"
click at [31, 700] on label "Appointment Required" at bounding box center [290, 701] width 537 height 29
click at [0, 0] on input "Appointment Required" at bounding box center [0, 0] width 0 height 0
select select "US"
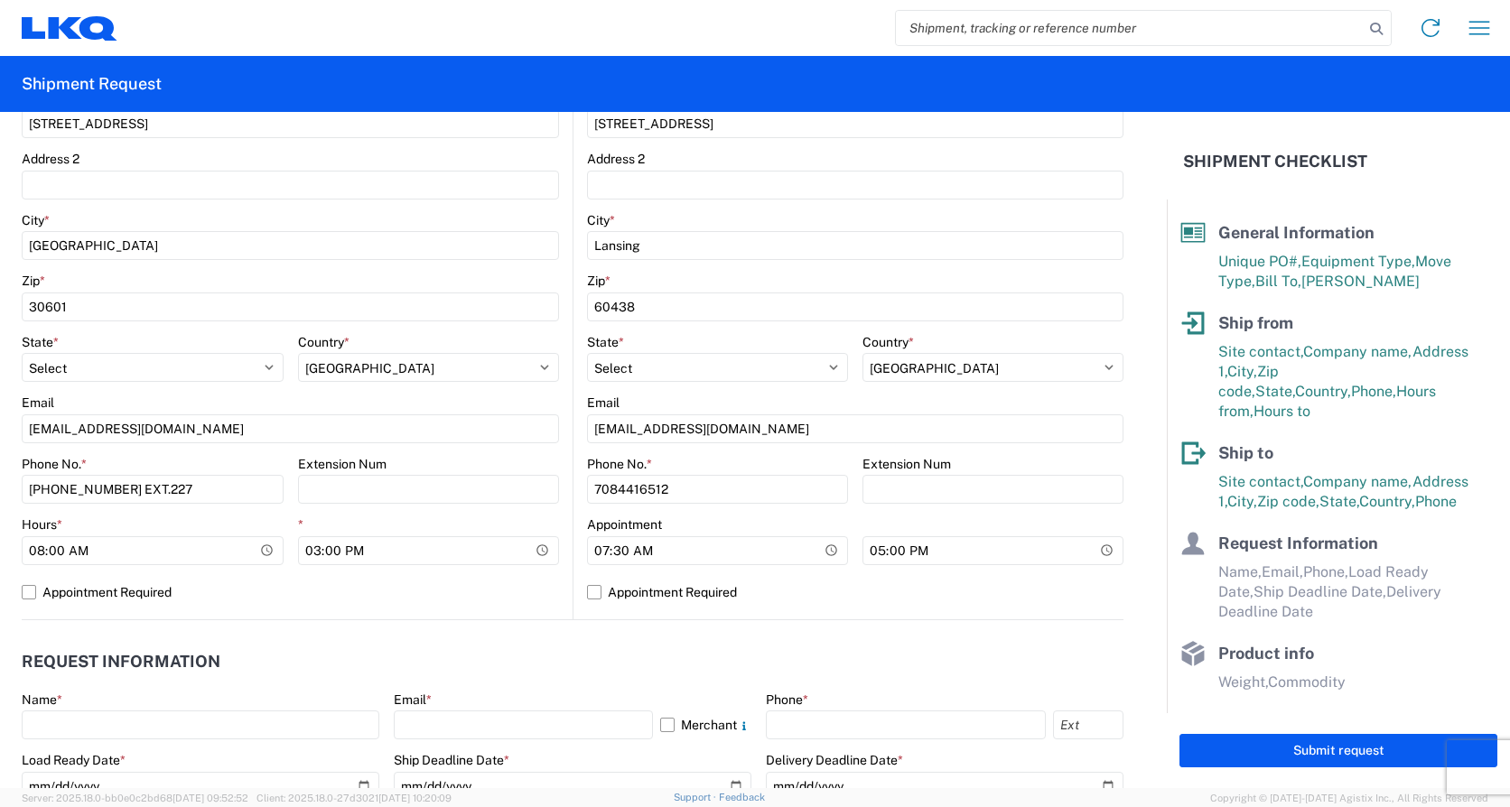
scroll to position [542, 0]
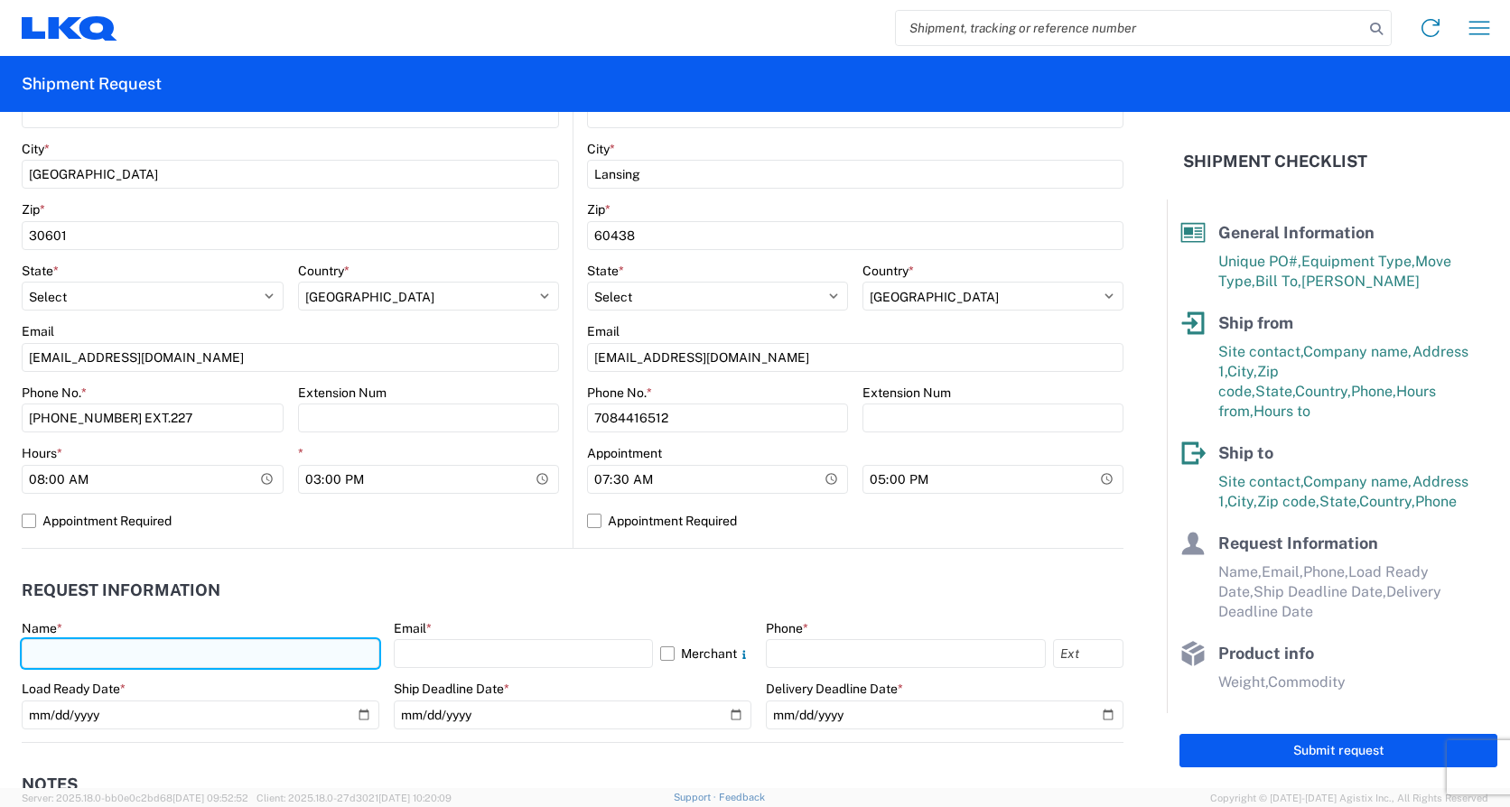
click at [88, 658] on input "text" at bounding box center [201, 653] width 358 height 29
type input "[PERSON_NAME]"
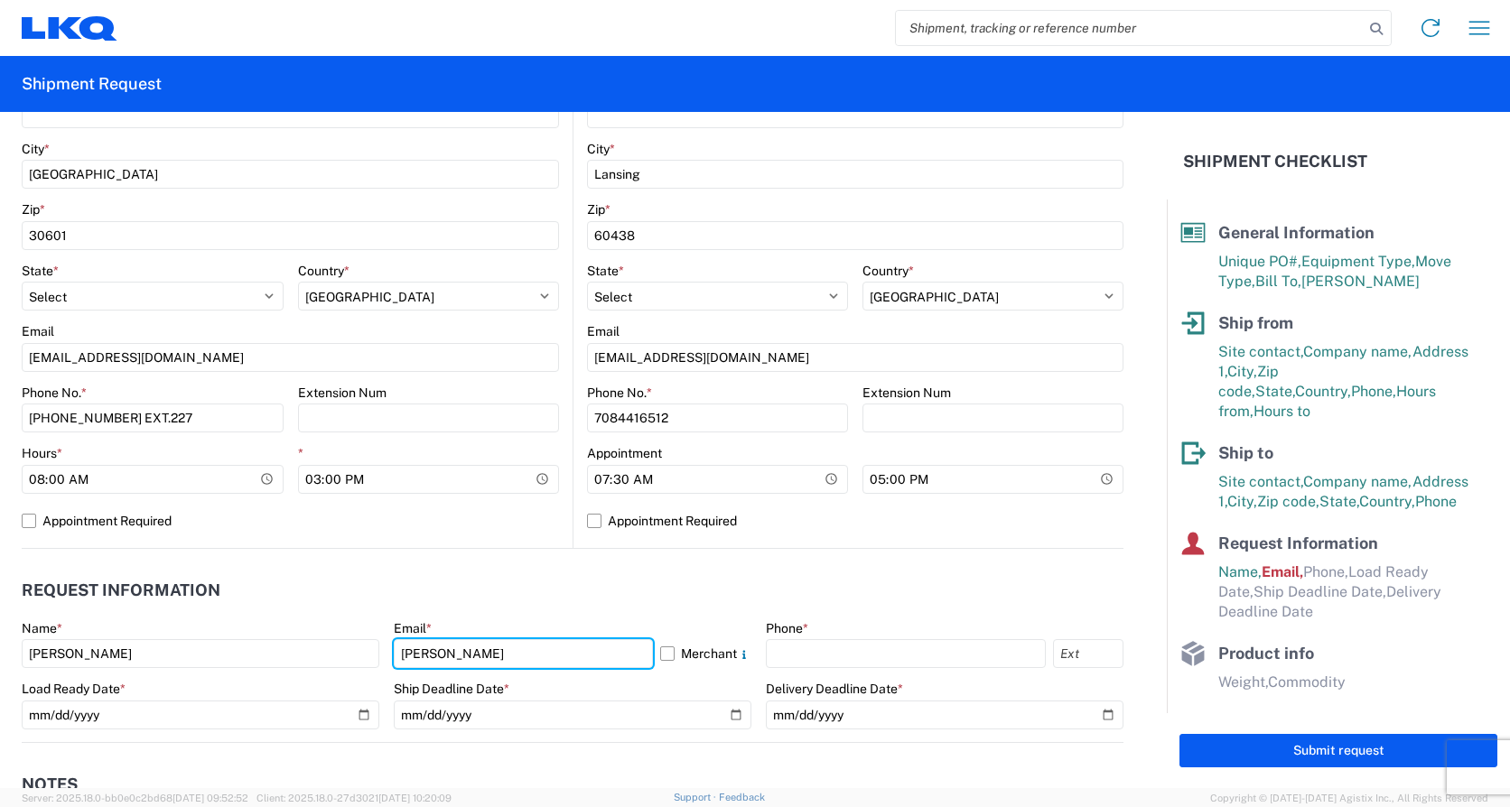
drag, startPoint x: 444, startPoint y: 652, endPoint x: 375, endPoint y: 647, distance: 69.8
click at [375, 647] on div "Name * [PERSON_NAME] Email * [PERSON_NAME] Phone * Load Ready Date * Ship Deadl…" at bounding box center [573, 681] width 1102 height 122
type input "[EMAIL_ADDRESS][DOMAIN_NAME]"
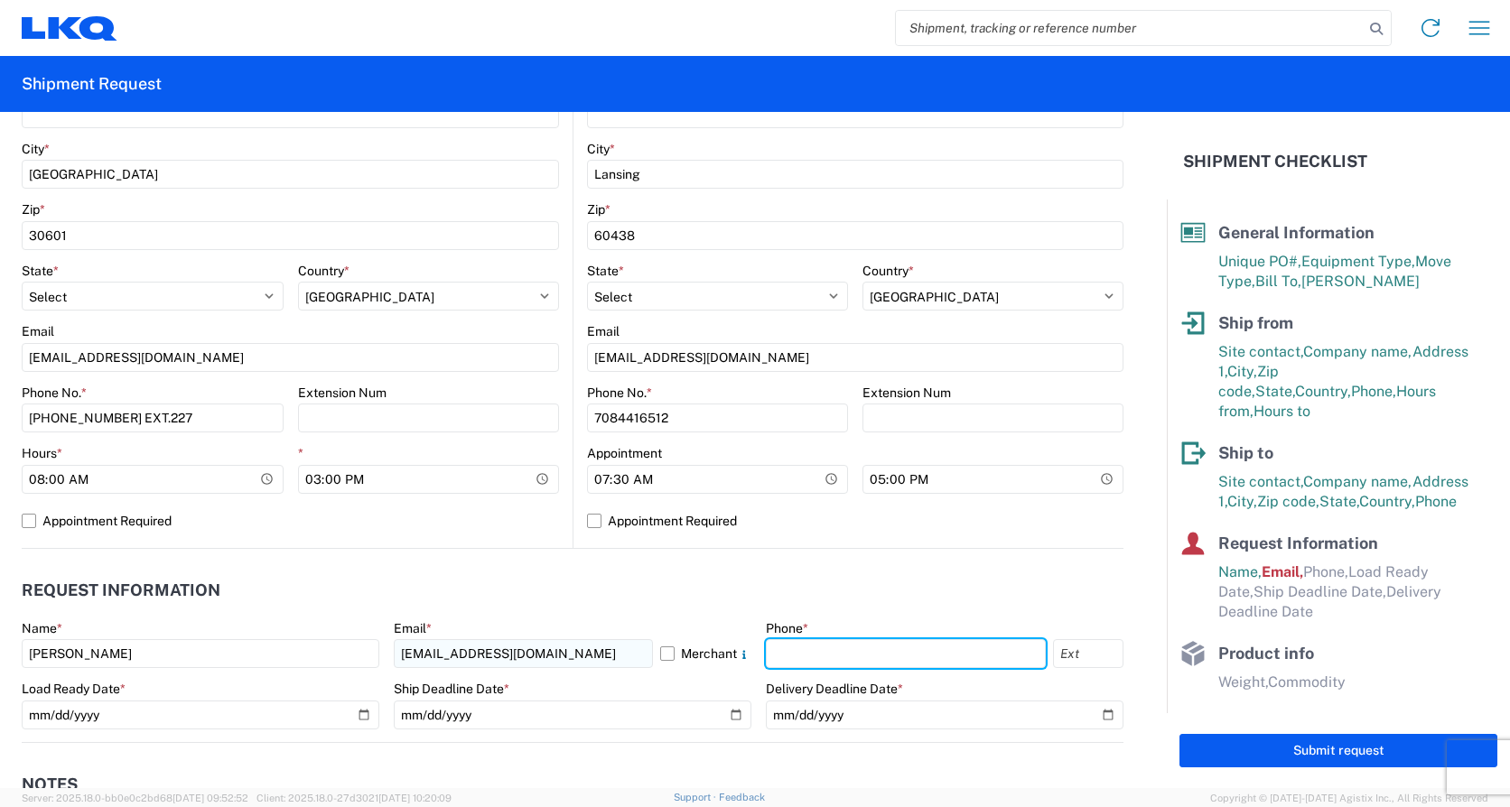
type input "4176303148"
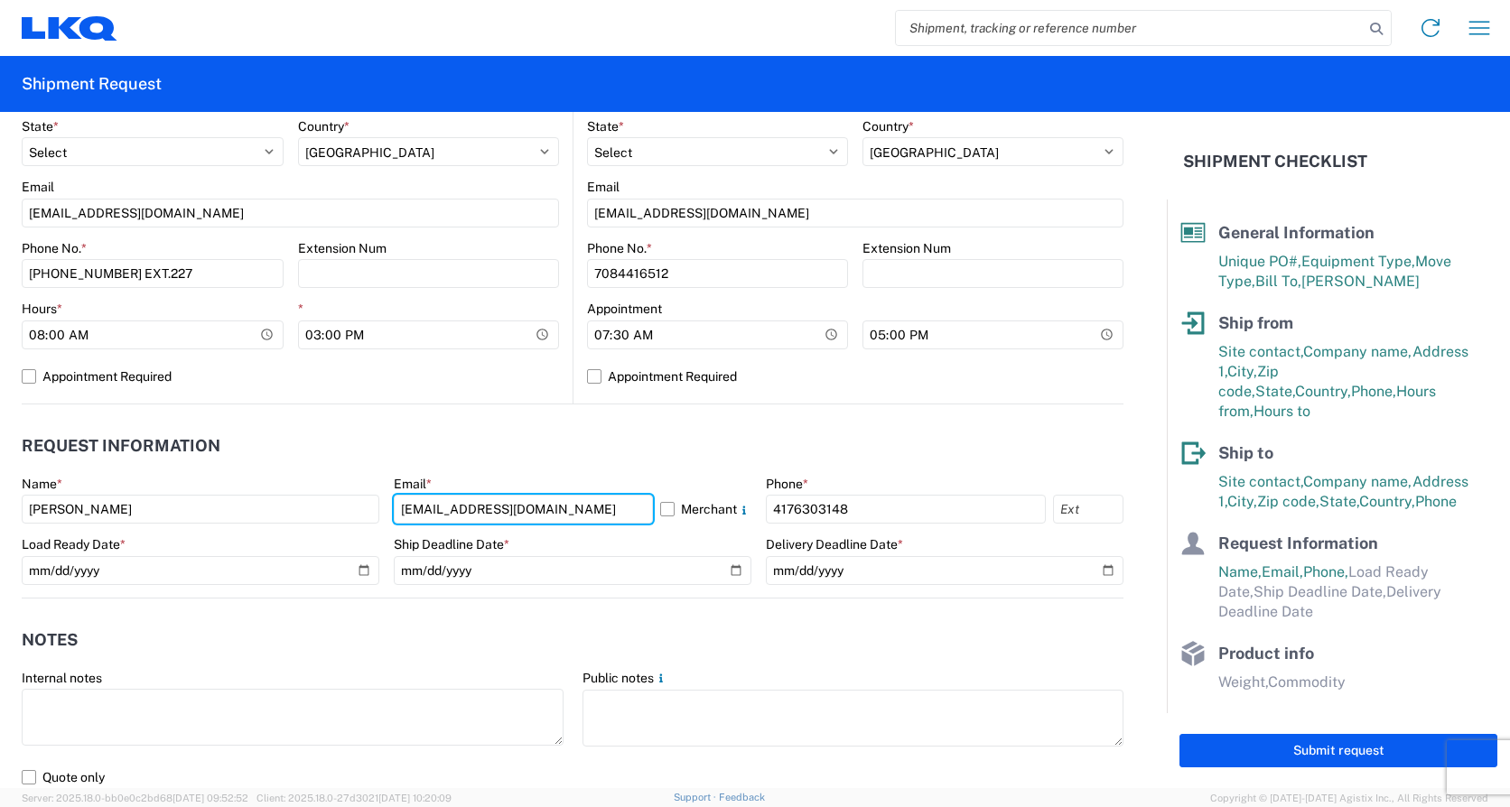
scroll to position [723, 0]
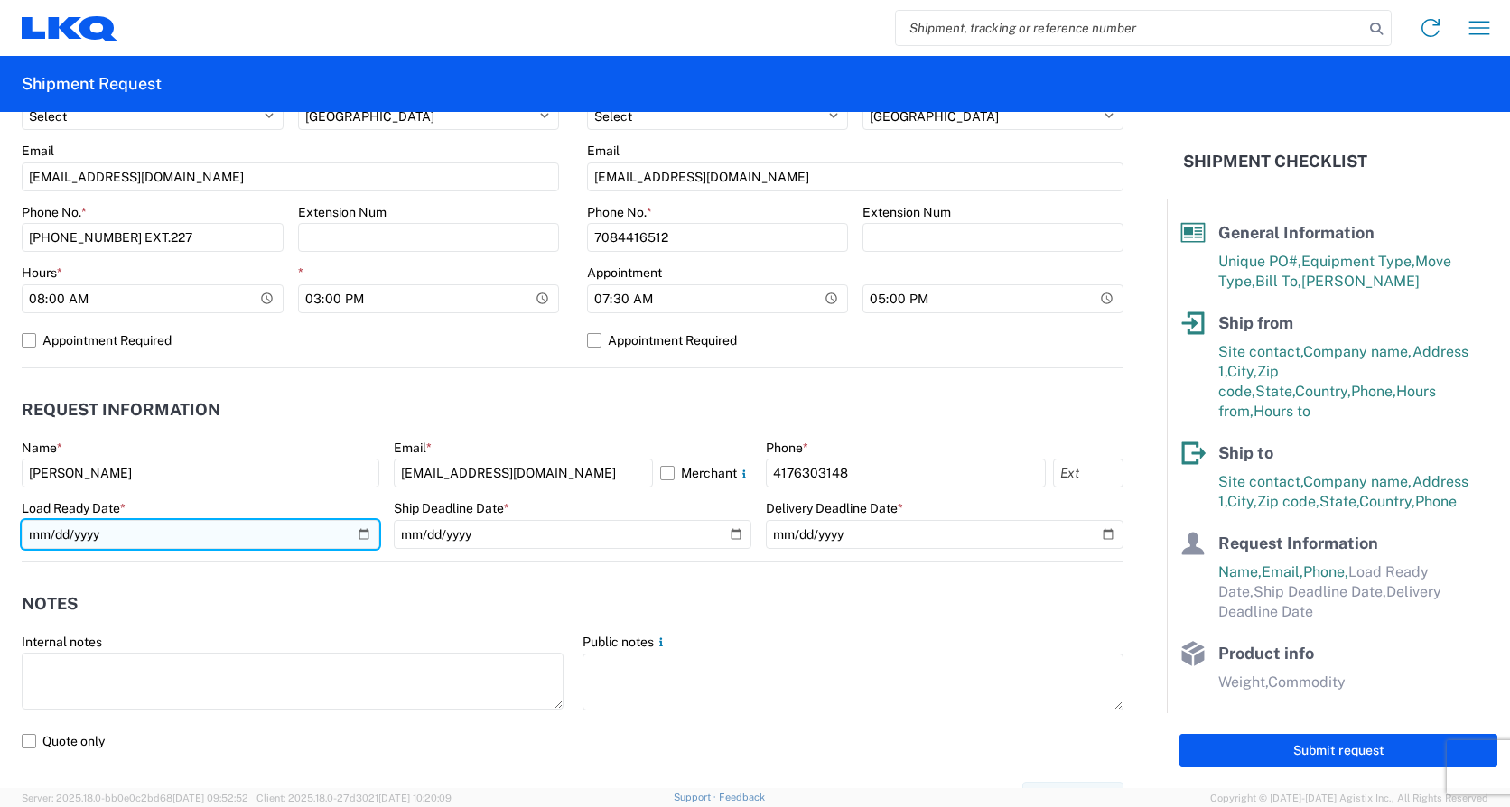
click at [47, 540] on input "date" at bounding box center [201, 534] width 358 height 29
click at [359, 534] on input "date" at bounding box center [201, 534] width 358 height 29
type input "[DATE]"
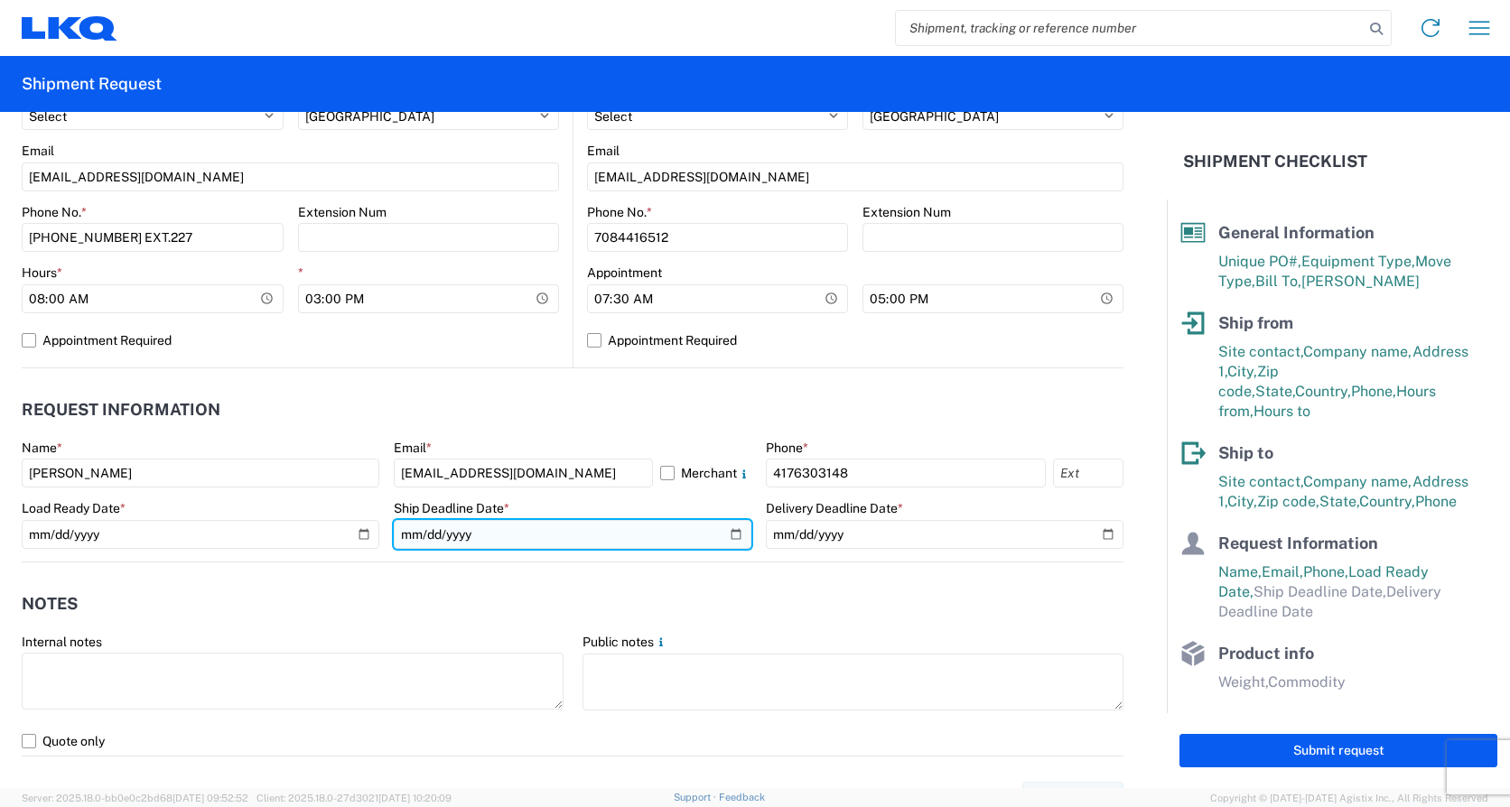
click at [728, 530] on input "date" at bounding box center [573, 534] width 358 height 29
click at [725, 536] on input "[DATE]" at bounding box center [573, 534] width 358 height 29
type input "[DATE]"
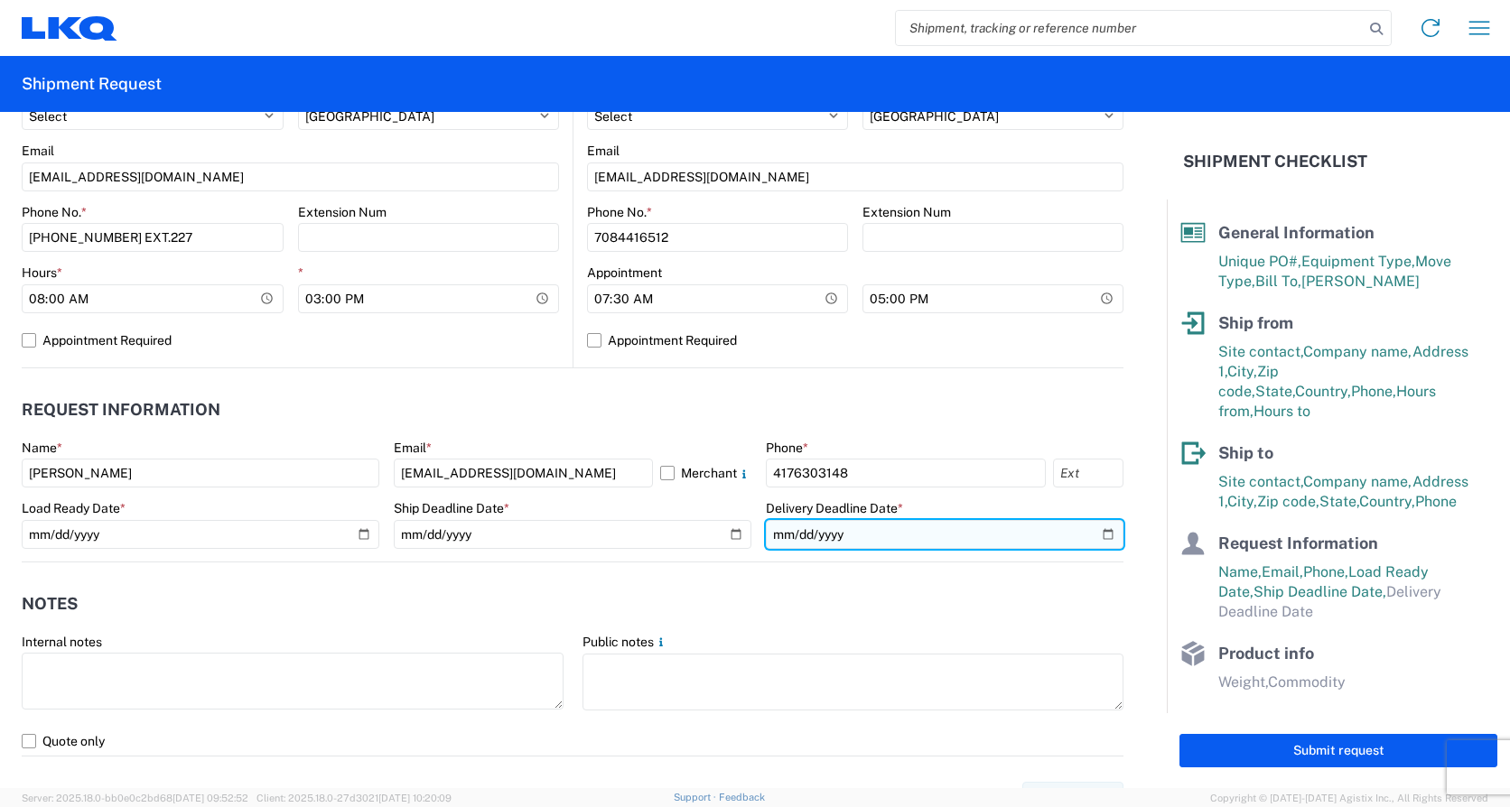
click at [1095, 536] on input "date" at bounding box center [945, 534] width 358 height 29
type input "[DATE]"
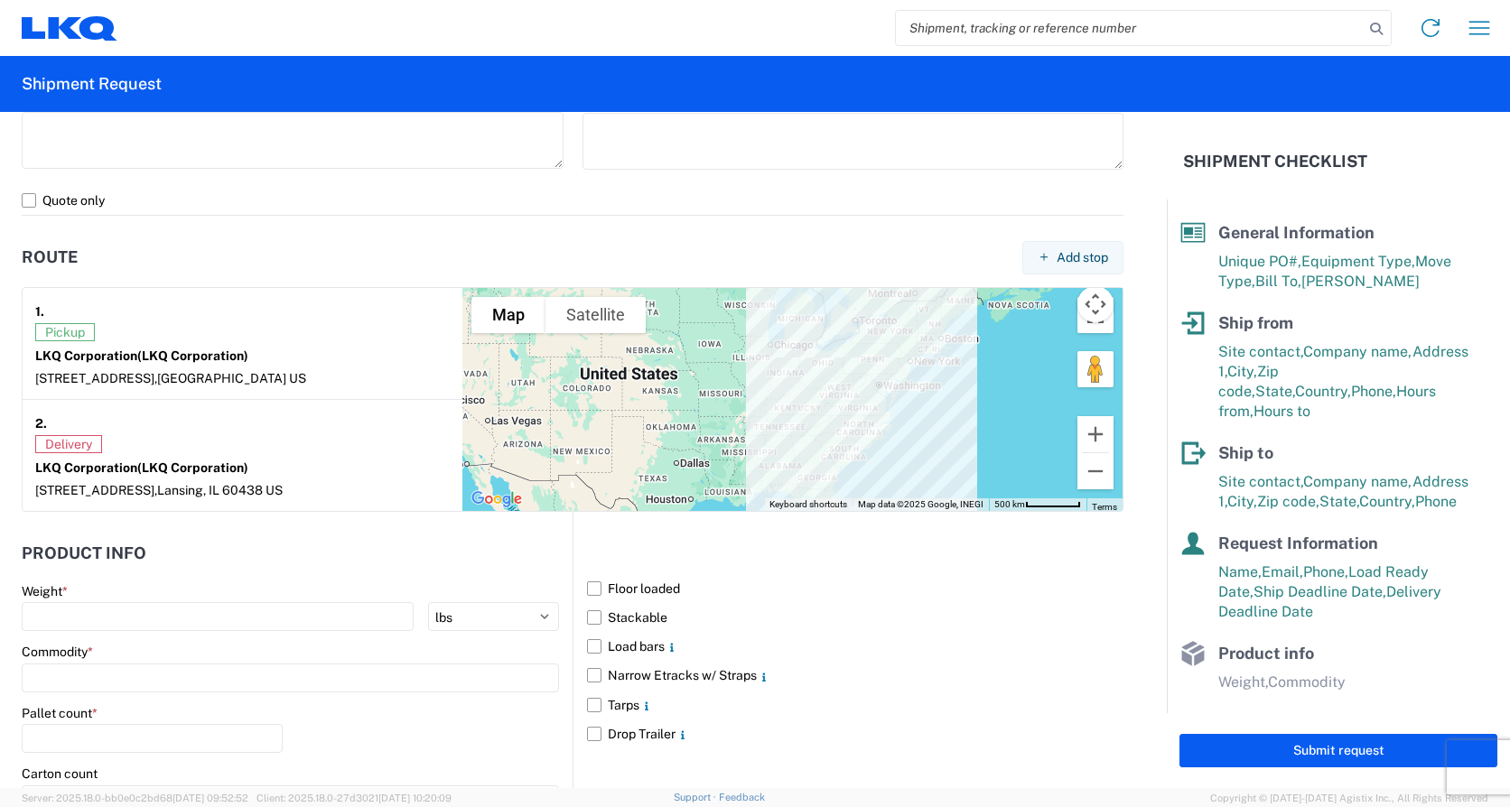
scroll to position [1264, 0]
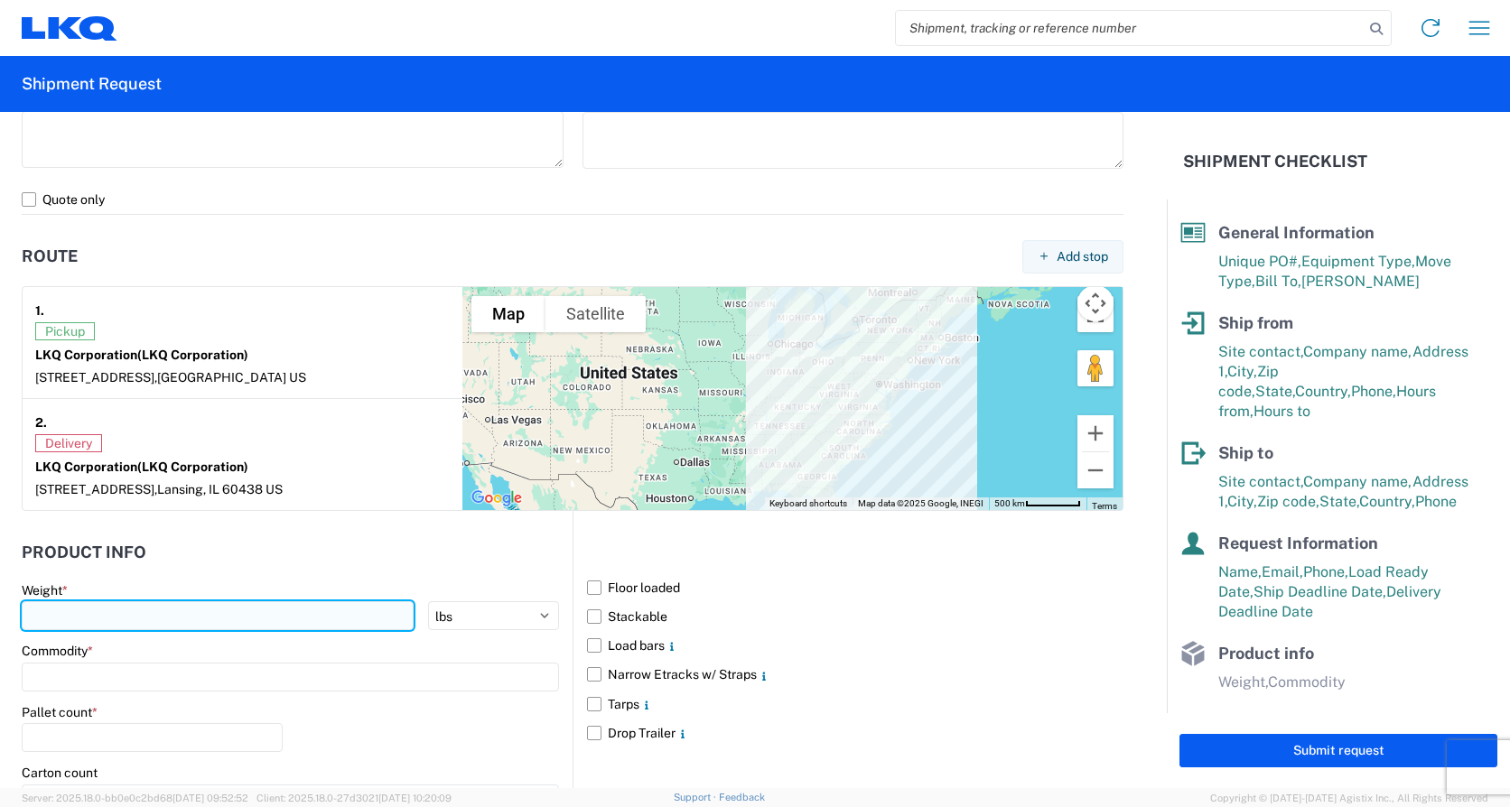
drag, startPoint x: 77, startPoint y: 617, endPoint x: 63, endPoint y: 608, distance: 16.3
click at [76, 616] on input "number" at bounding box center [218, 615] width 392 height 29
type input "42000"
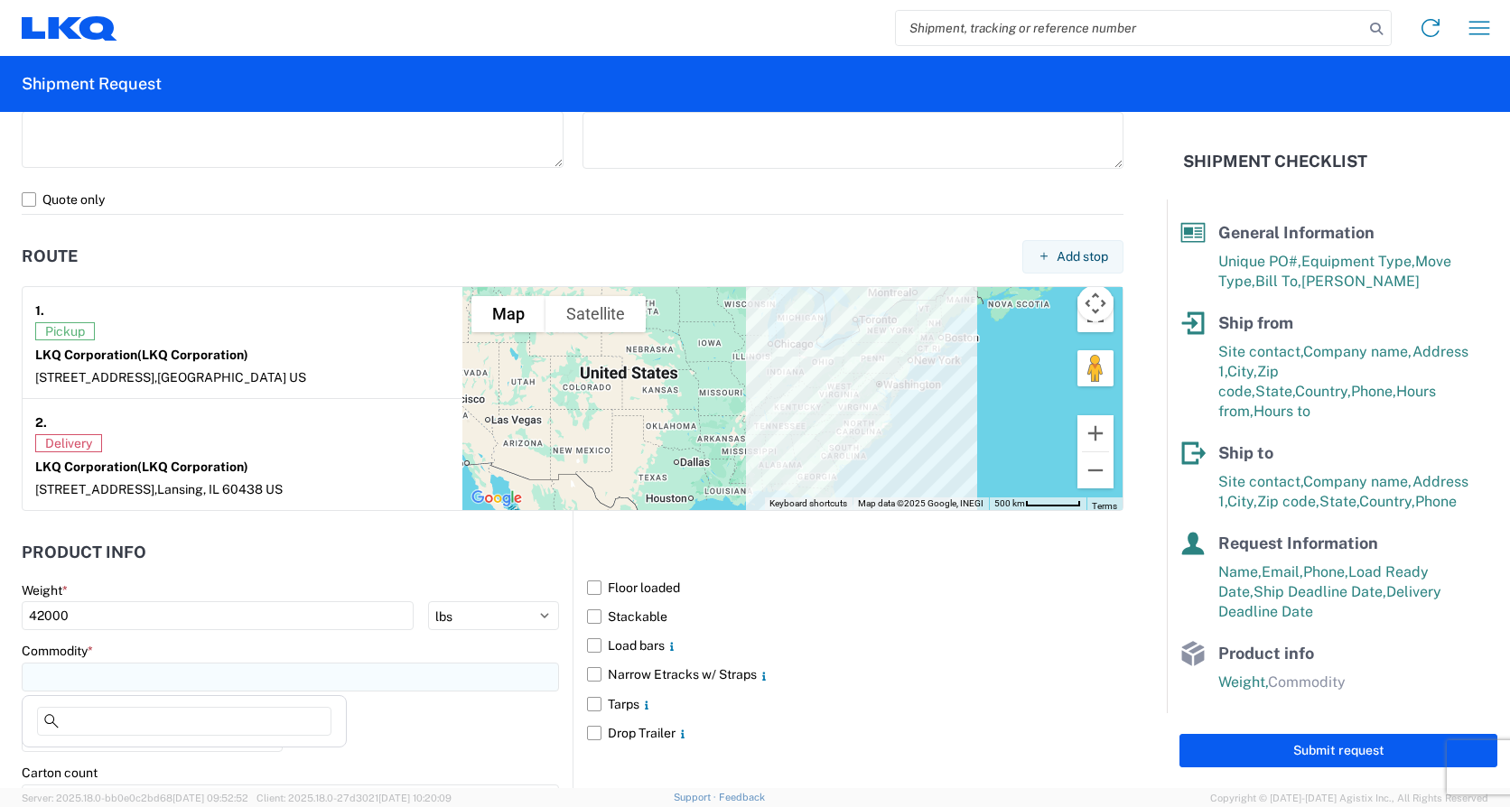
click at [118, 675] on input at bounding box center [290, 677] width 537 height 29
type input "en"
click at [112, 613] on div "Engines, Transmissions" at bounding box center [184, 611] width 316 height 29
type input "Engines, Transmissions"
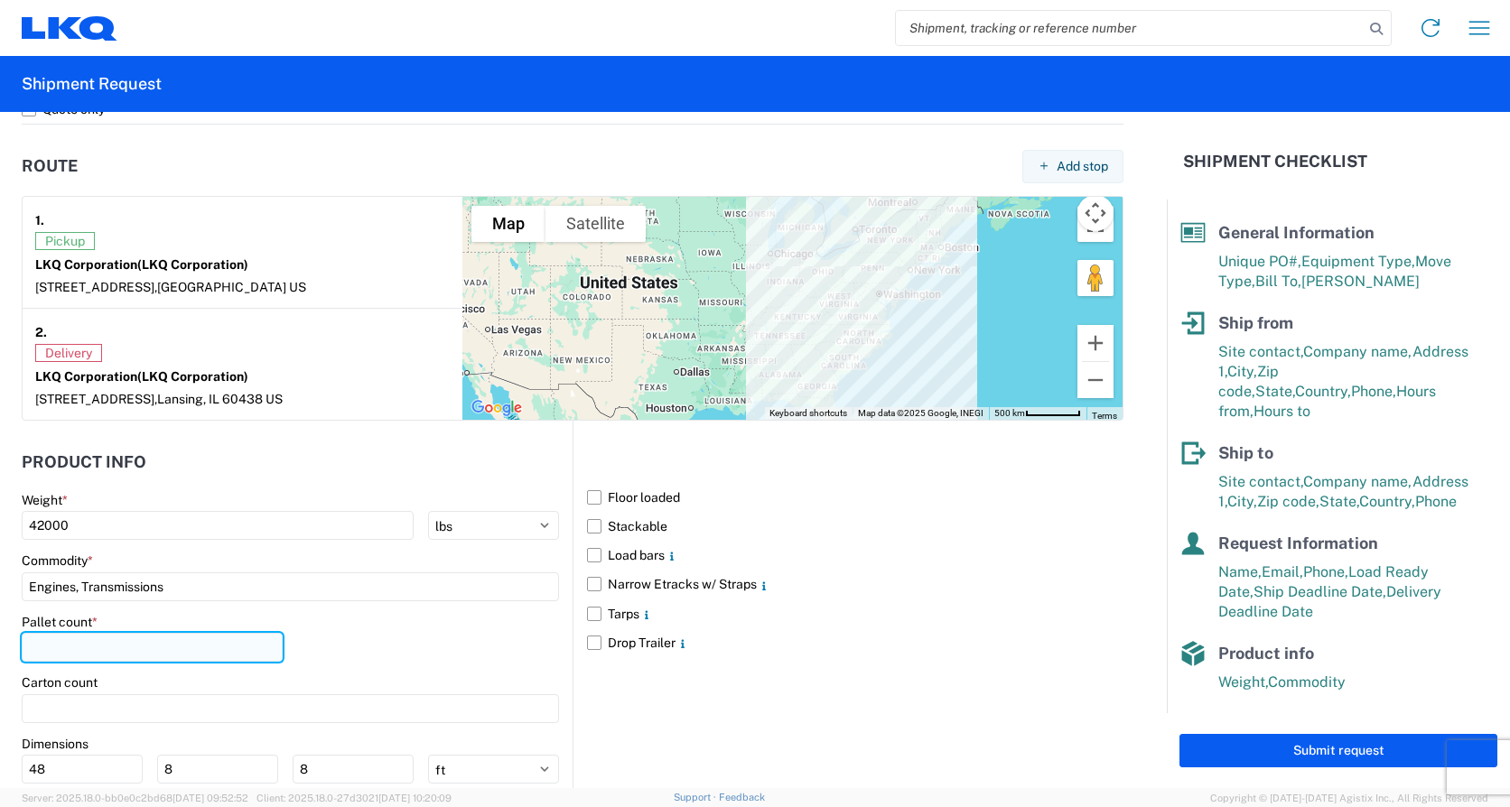
click at [55, 648] on input "number" at bounding box center [152, 647] width 261 height 29
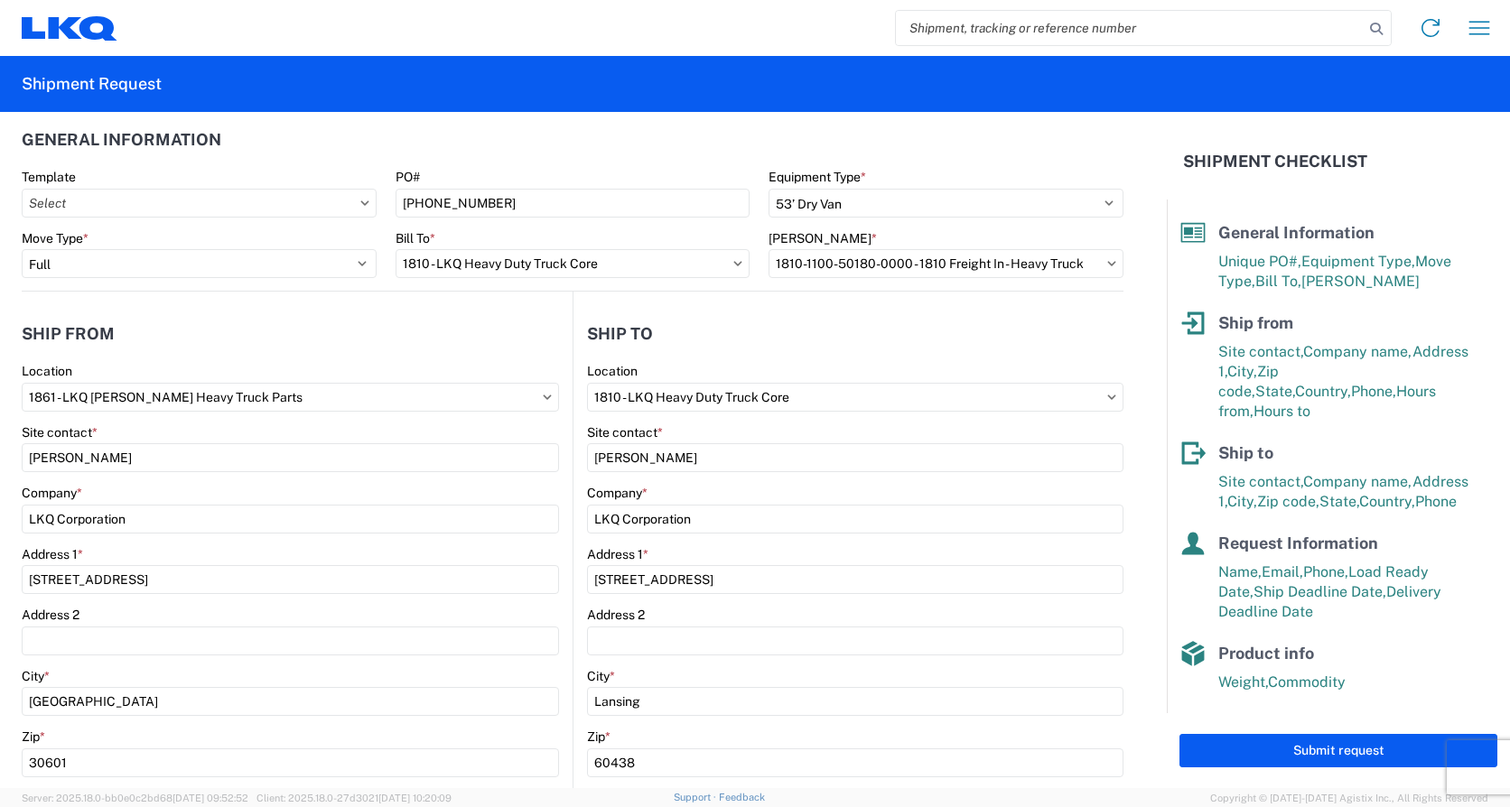
scroll to position [0, 0]
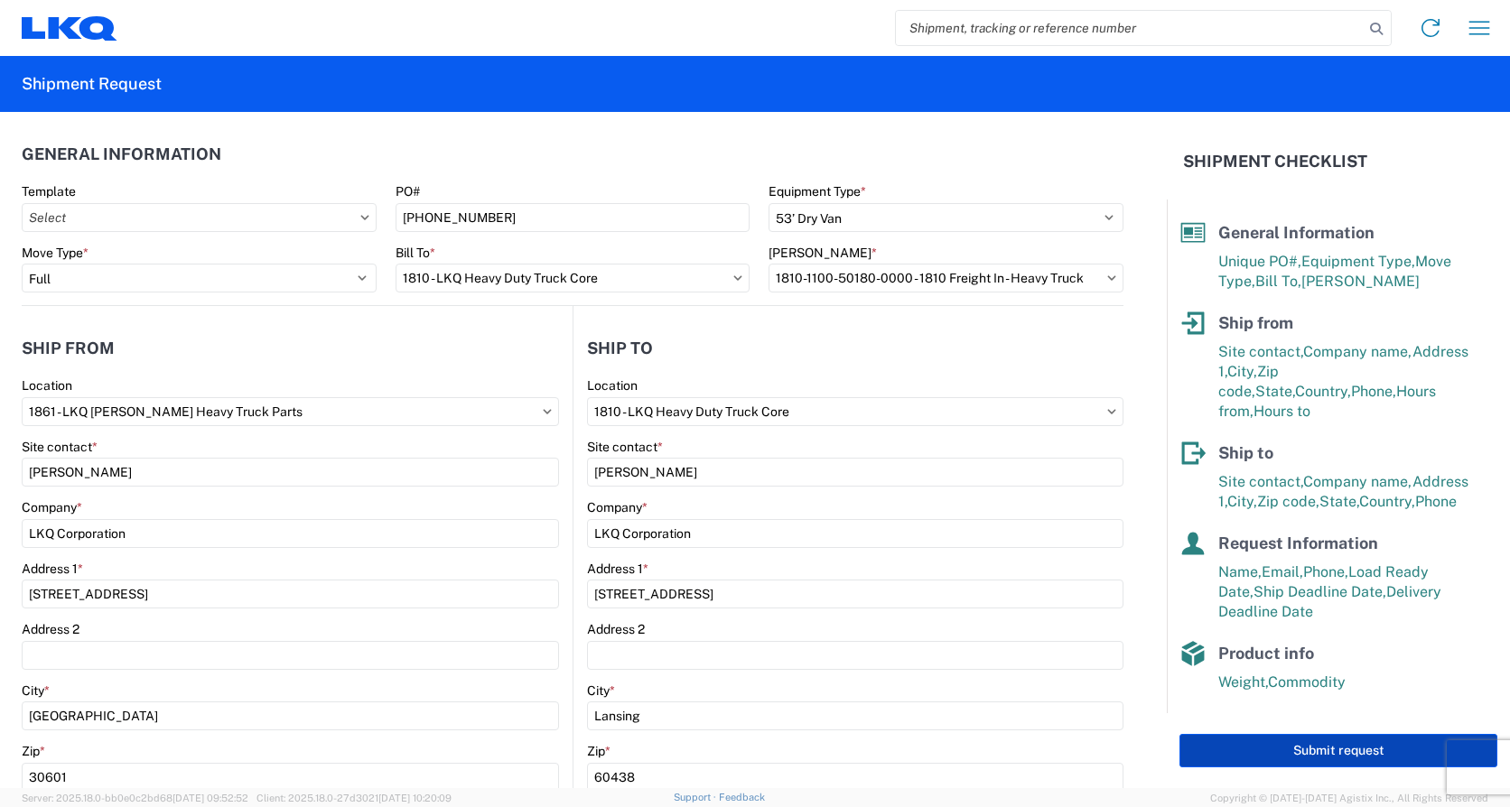
type input "21"
click at [1238, 756] on button "Submit request" at bounding box center [1338, 750] width 318 height 33
select select "US"
